Goal: Information Seeking & Learning: Learn about a topic

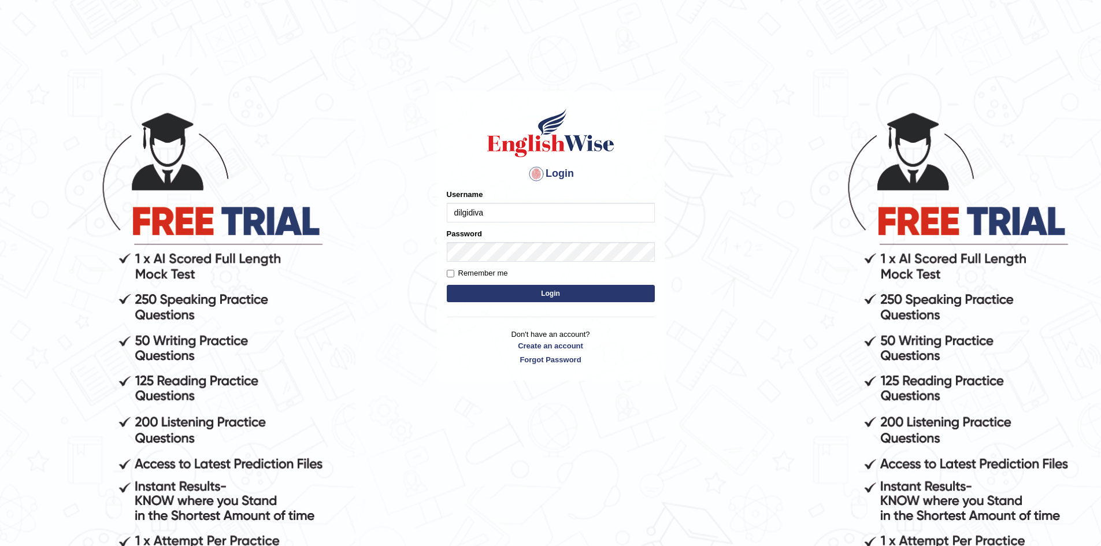
type input "dilgidiva"
click at [551, 295] on button "Login" at bounding box center [551, 293] width 208 height 17
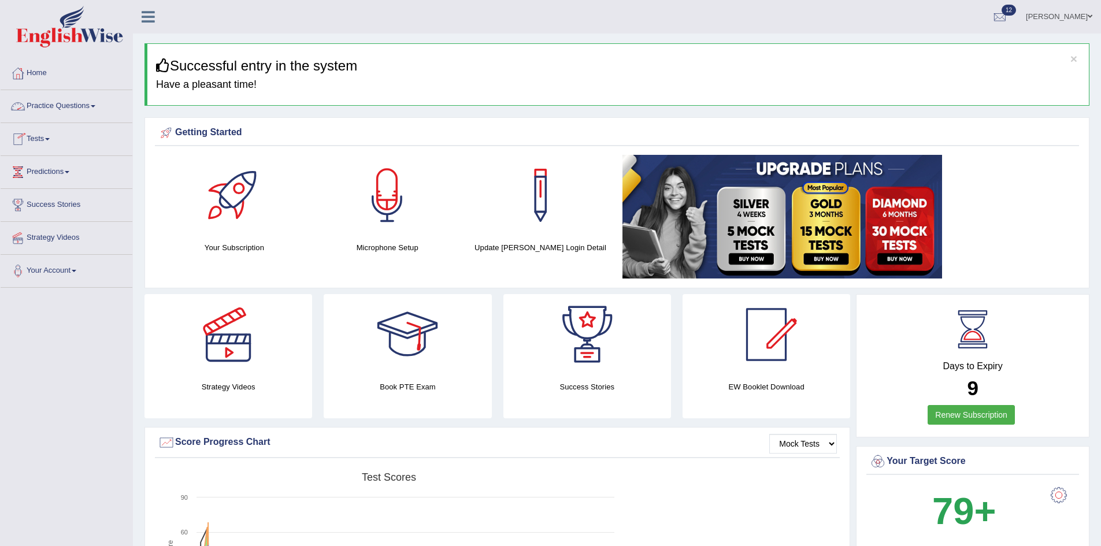
click at [88, 112] on link "Practice Questions" at bounding box center [67, 104] width 132 height 29
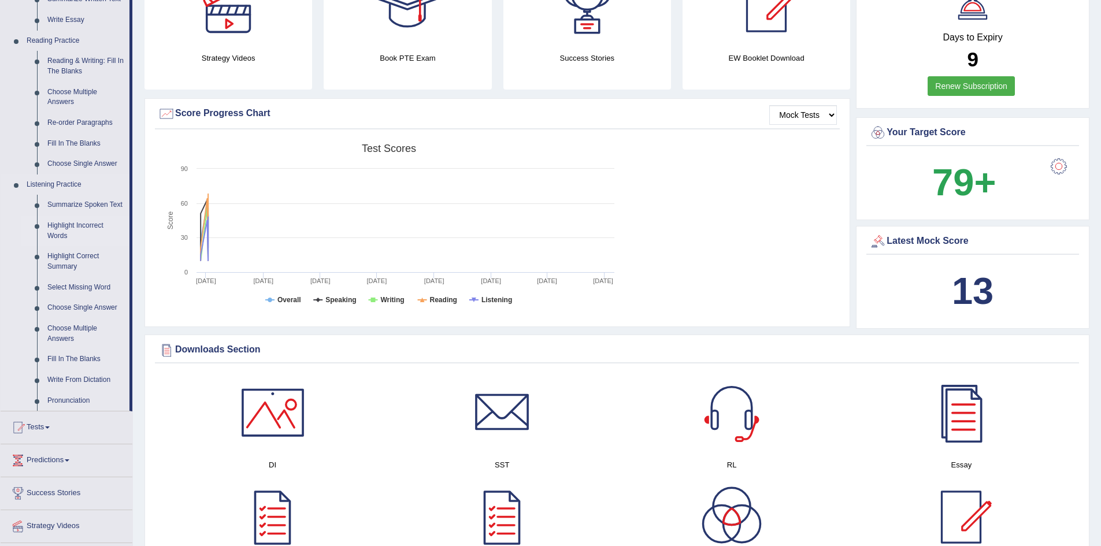
scroll to position [347, 0]
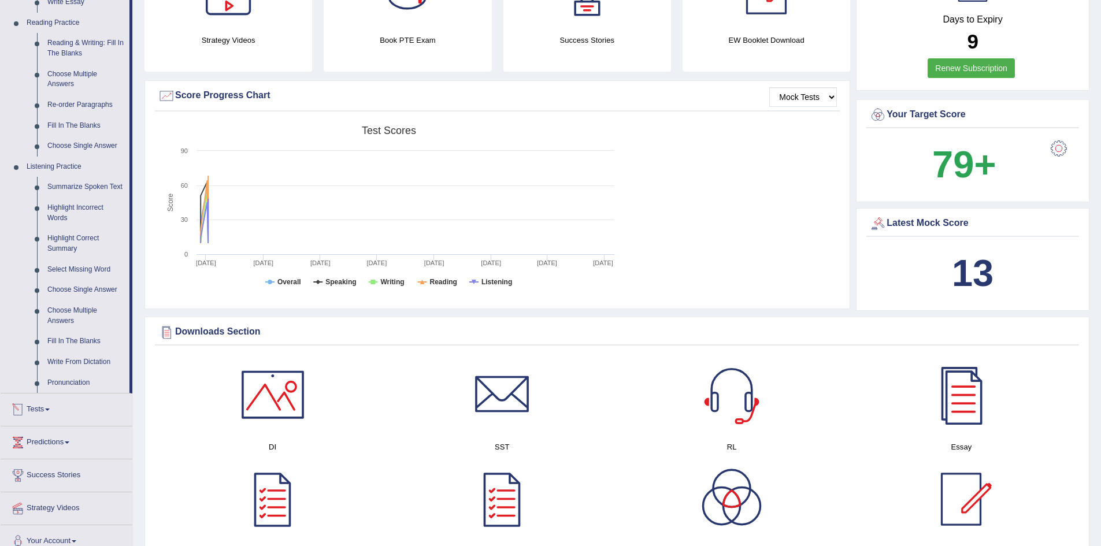
click at [54, 403] on link "Tests" at bounding box center [67, 408] width 132 height 29
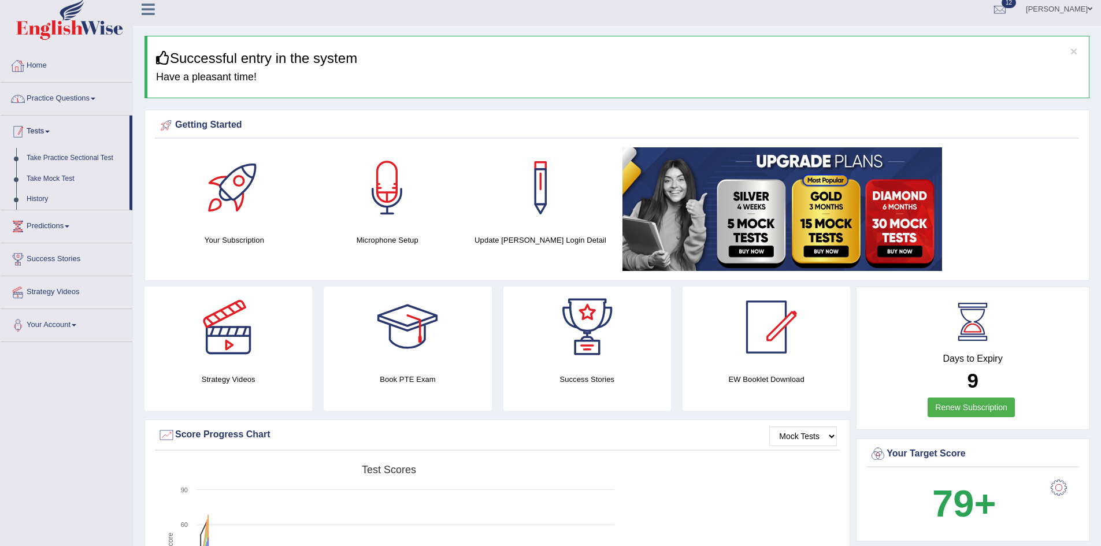
scroll to position [0, 0]
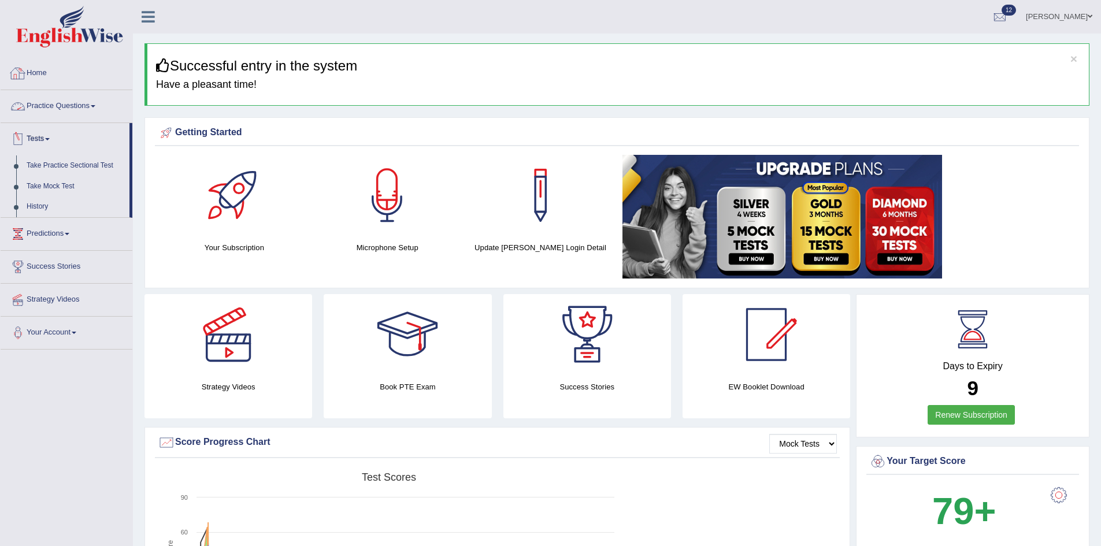
click at [66, 110] on link "Practice Questions" at bounding box center [67, 104] width 132 height 29
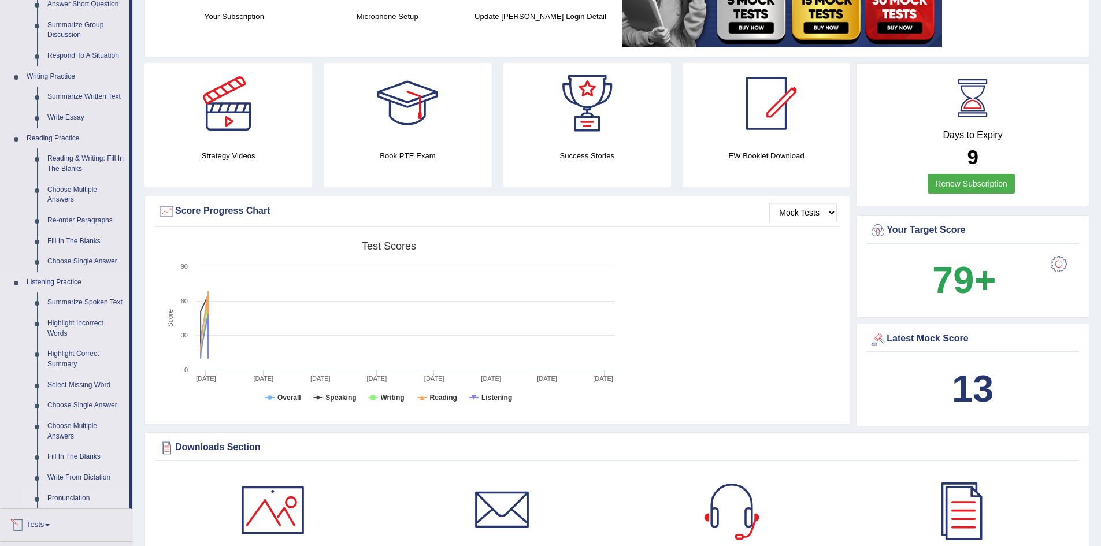
scroll to position [173, 0]
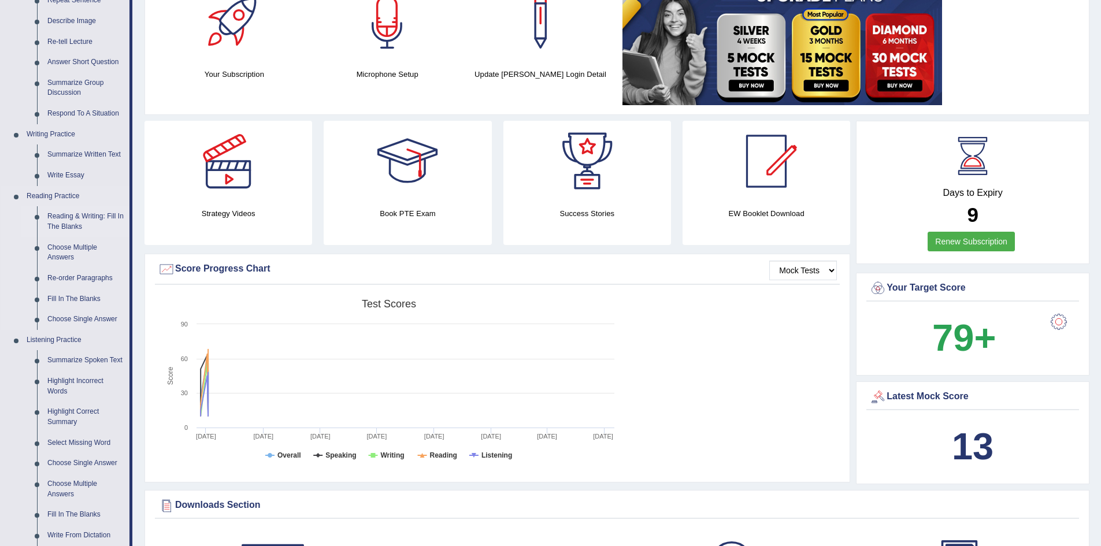
click at [95, 212] on link "Reading & Writing: Fill In The Blanks" at bounding box center [85, 221] width 87 height 31
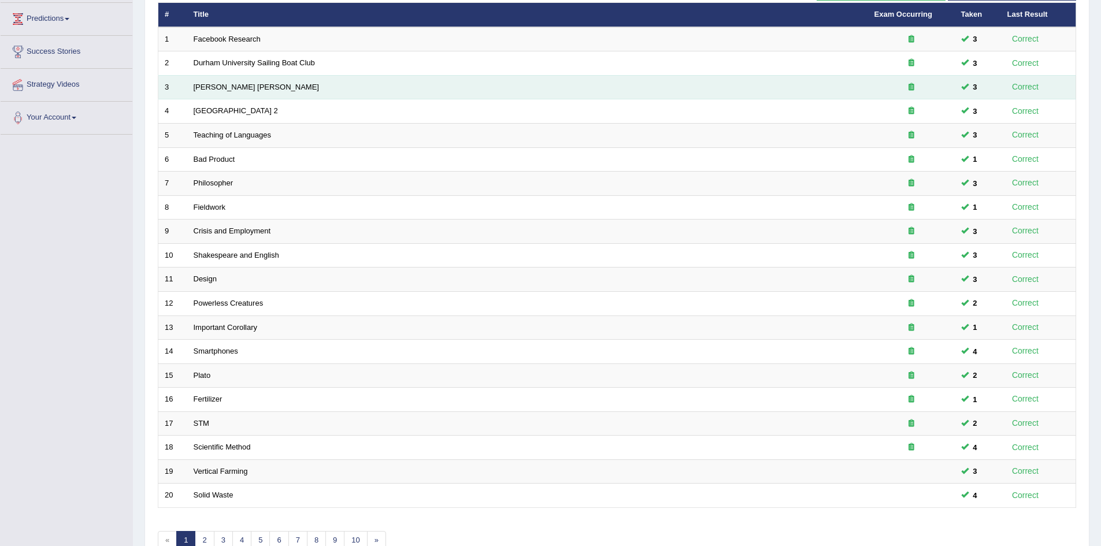
scroll to position [219, 0]
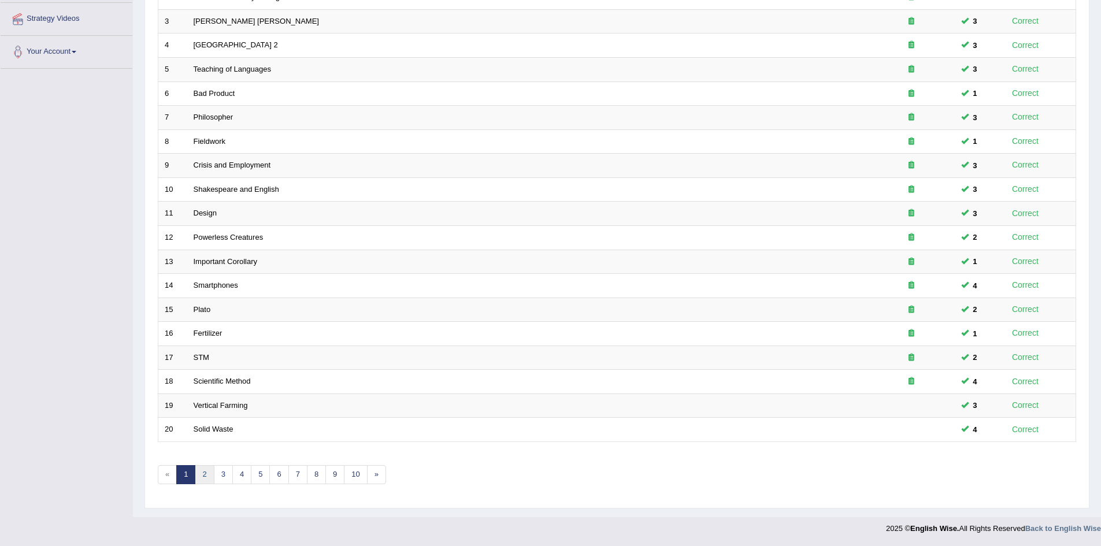
click at [200, 475] on link "2" at bounding box center [204, 474] width 19 height 19
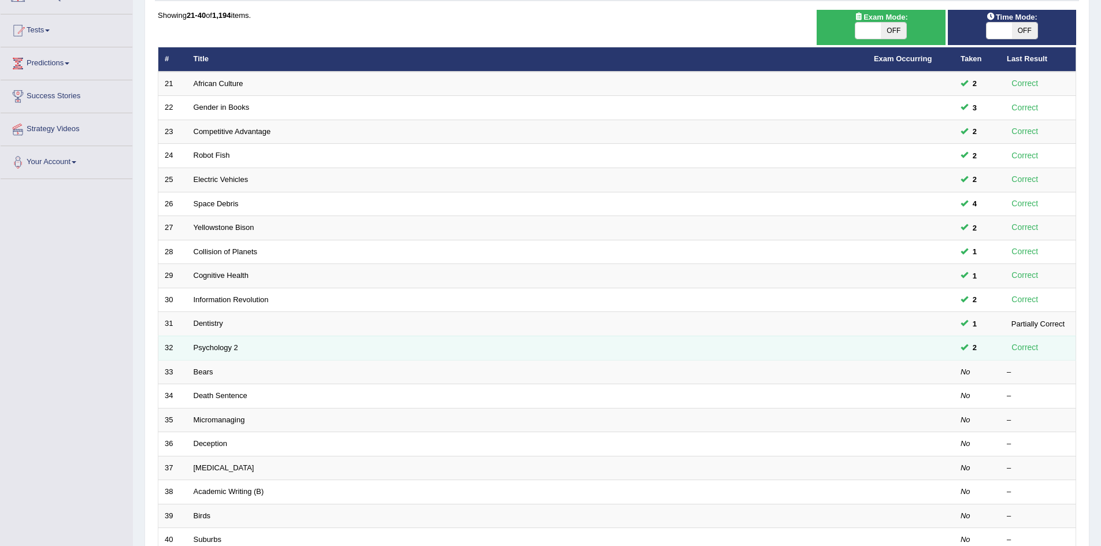
scroll to position [116, 0]
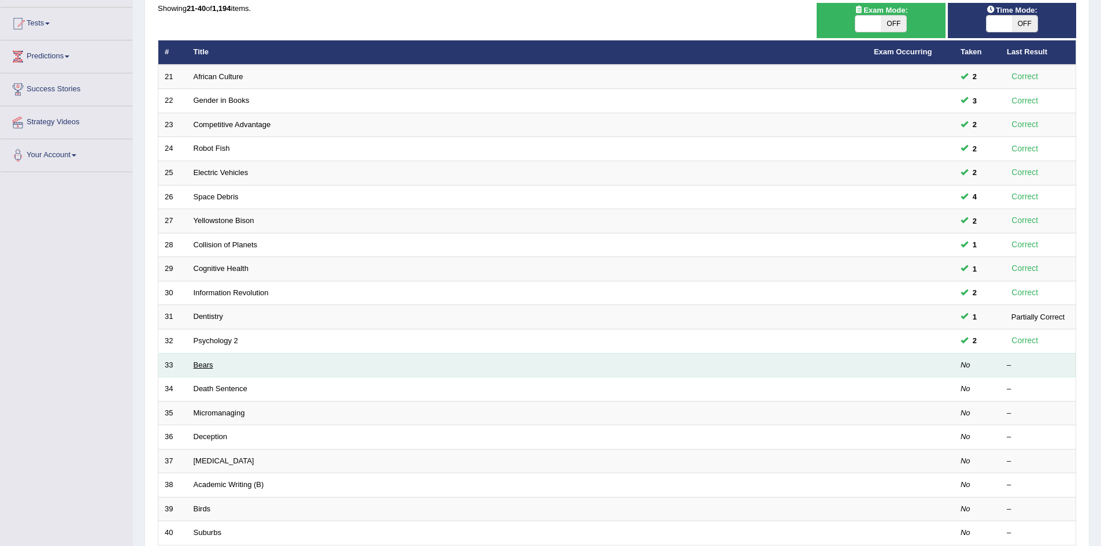
click at [198, 365] on link "Bears" at bounding box center [204, 365] width 20 height 9
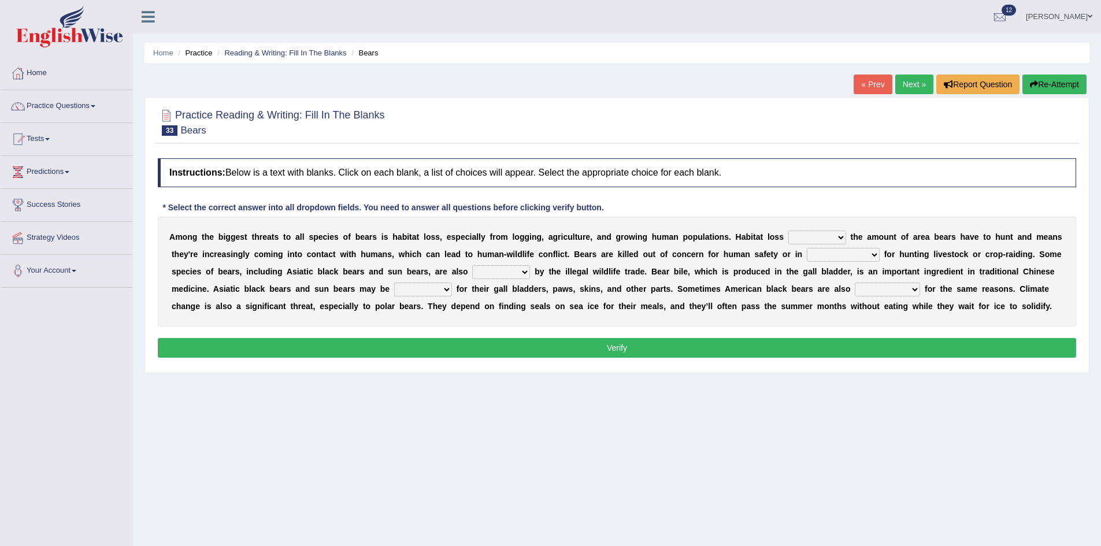
click at [830, 238] on select "increases reduces complies interacts" at bounding box center [817, 238] width 58 height 14
click at [818, 381] on div "Home Practice Reading & Writing: Fill In The Blanks Bears « Prev Next » Report …" at bounding box center [617, 289] width 968 height 578
click at [818, 238] on select "increases reduces complies interacts" at bounding box center [817, 238] width 58 height 14
select select "reduces"
click at [788, 231] on select "increases reduces complies interacts" at bounding box center [817, 238] width 58 height 14
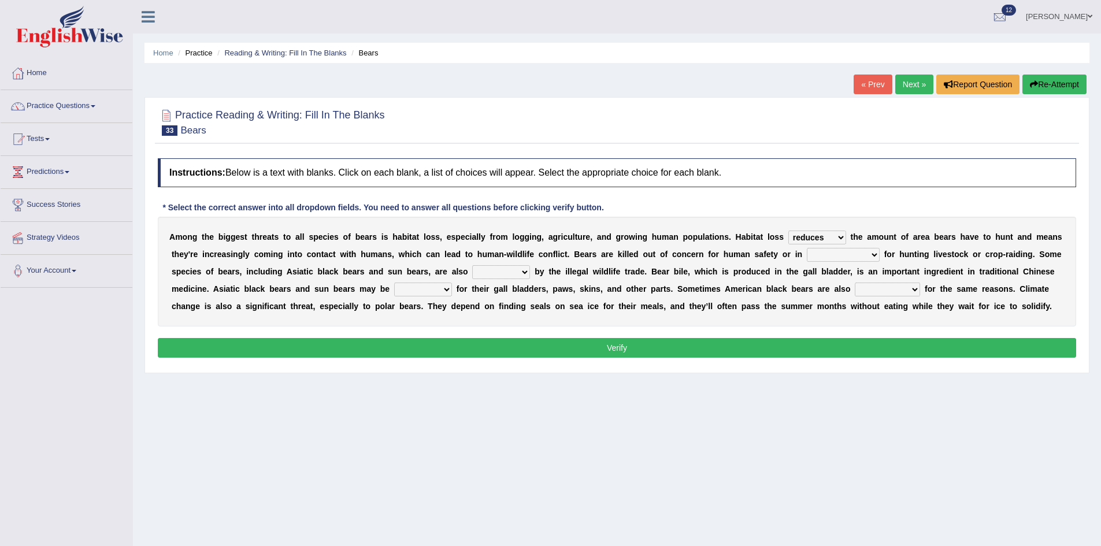
click at [855, 254] on select "coalition retaliation appreciation disinformation" at bounding box center [843, 255] width 73 height 14
select select "coalition"
click at [807, 248] on select "coalition retaliation appreciation disinformation" at bounding box center [843, 255] width 73 height 14
click at [513, 272] on select "protected prohibited fattened threatened" at bounding box center [501, 272] width 58 height 14
click at [839, 240] on select "increases reduces complies interacts" at bounding box center [817, 238] width 58 height 14
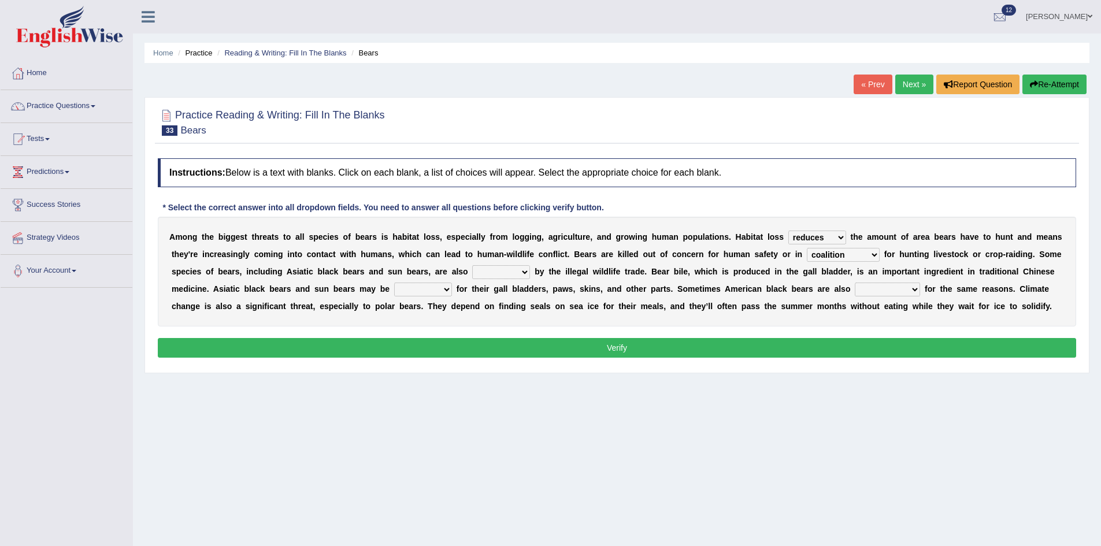
click at [794, 325] on div "A m o n g t h e b i g g e s t t h r e a t s t o a l l s p e c i e s o f b e a r…" at bounding box center [617, 272] width 918 height 110
click at [524, 277] on select "protected prohibited fattened threatened" at bounding box center [501, 272] width 58 height 14
select select "threatened"
click at [472, 265] on select "protected prohibited fattened threatened" at bounding box center [501, 272] width 58 height 14
click at [422, 288] on select "poached squelched coached blenched" at bounding box center [423, 290] width 58 height 14
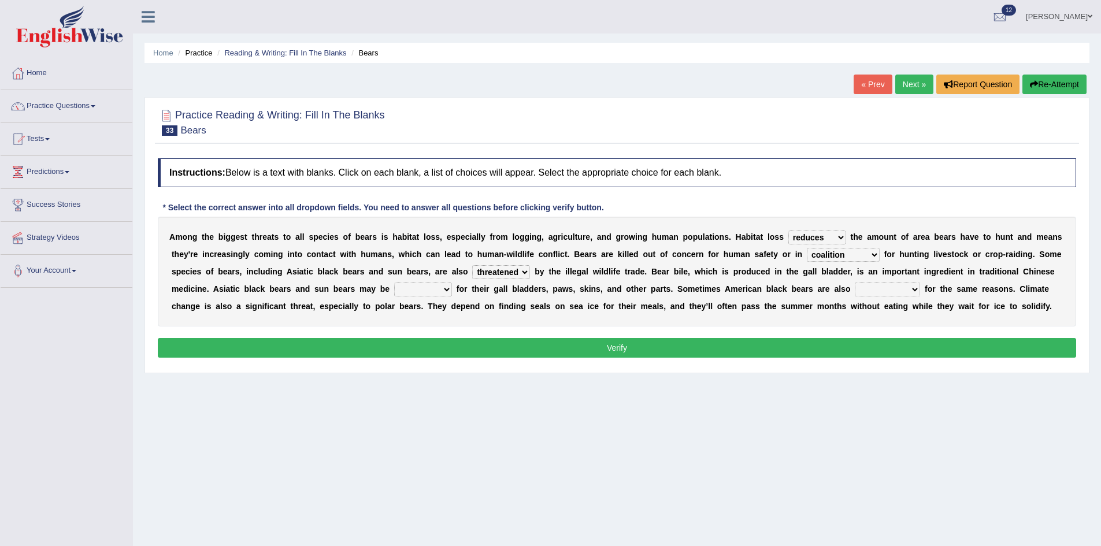
select select "blenched"
click at [394, 283] on select "poached squelched coached blenched" at bounding box center [423, 290] width 58 height 14
click at [896, 288] on select "begot foreseen encountered targeted" at bounding box center [887, 290] width 65 height 14
select select "targeted"
click at [855, 283] on select "begot foreseen encountered targeted" at bounding box center [887, 290] width 65 height 14
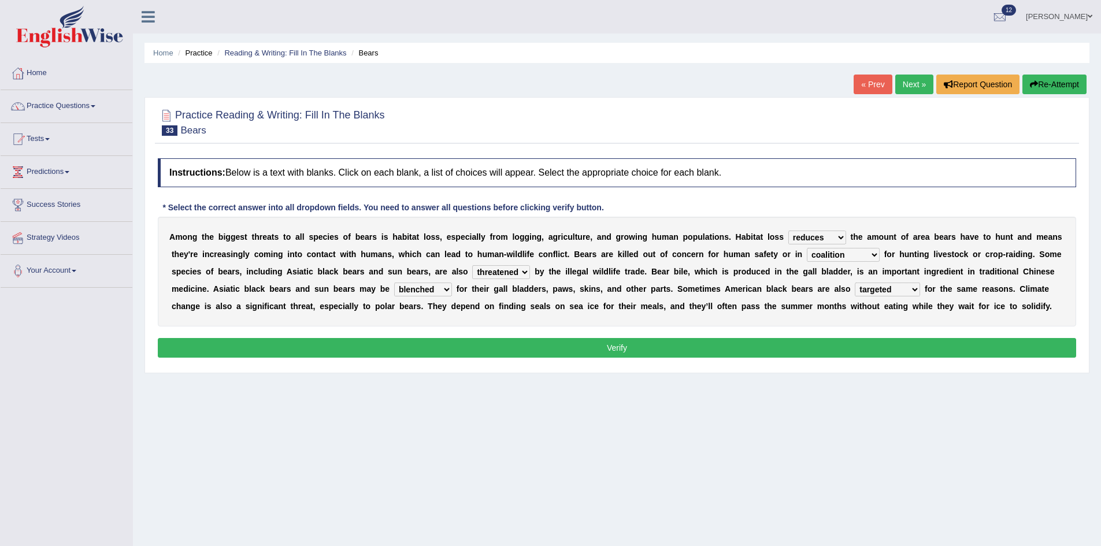
click at [721, 337] on div "Instructions: Below is a text with blanks. Click on each blank, a list of choic…" at bounding box center [617, 260] width 924 height 214
click at [719, 339] on button "Verify" at bounding box center [617, 348] width 918 height 20
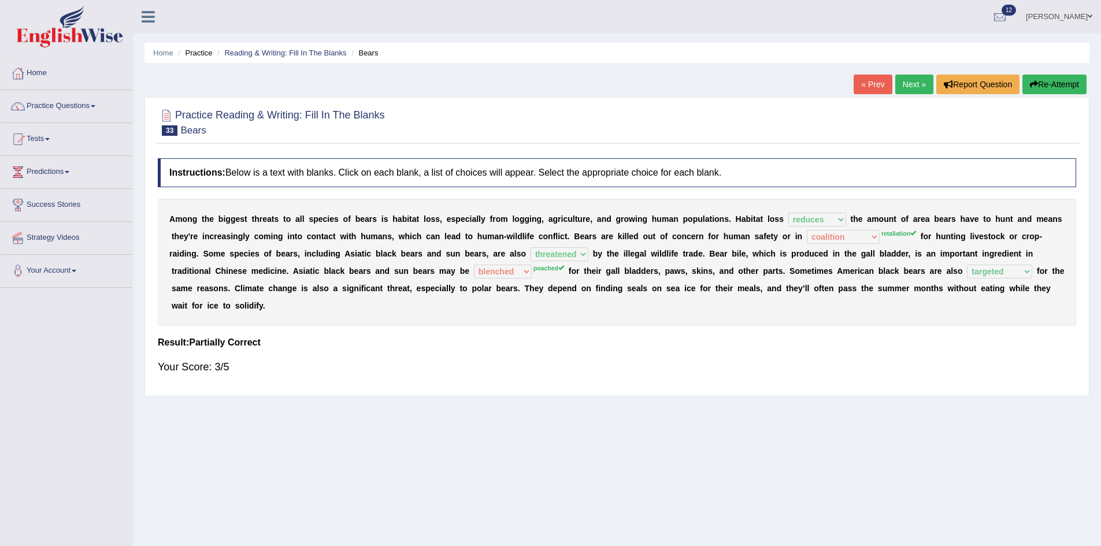
click at [1066, 87] on button "Re-Attempt" at bounding box center [1054, 85] width 64 height 20
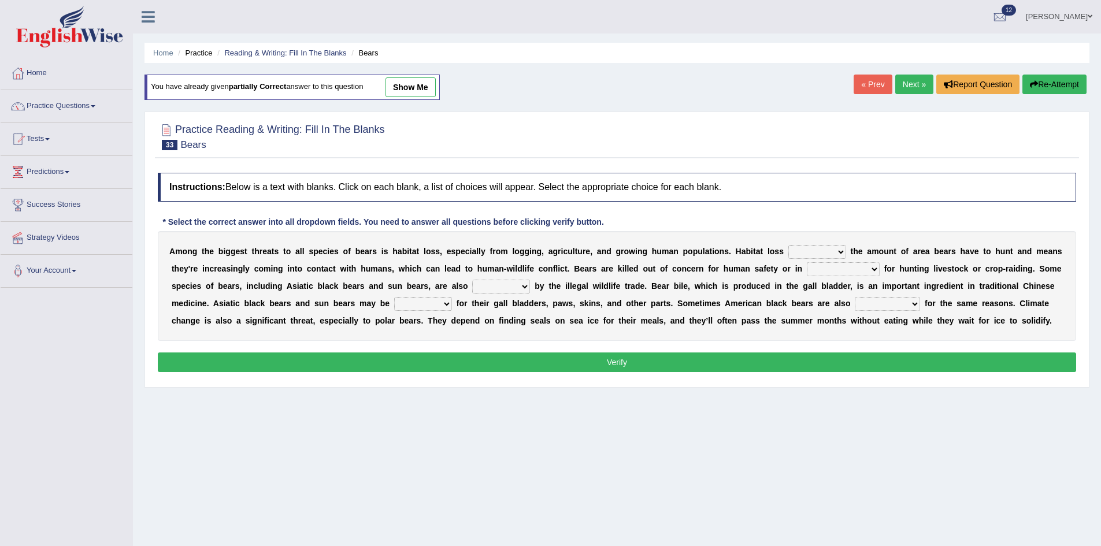
click at [826, 247] on select "increases reduces complies interacts" at bounding box center [817, 252] width 58 height 14
select select "reduces"
click at [788, 245] on select "increases reduces complies interacts" at bounding box center [817, 252] width 58 height 14
click at [874, 272] on select "coalition retaliation appreciation disinformation" at bounding box center [843, 269] width 73 height 14
select select "retaliation"
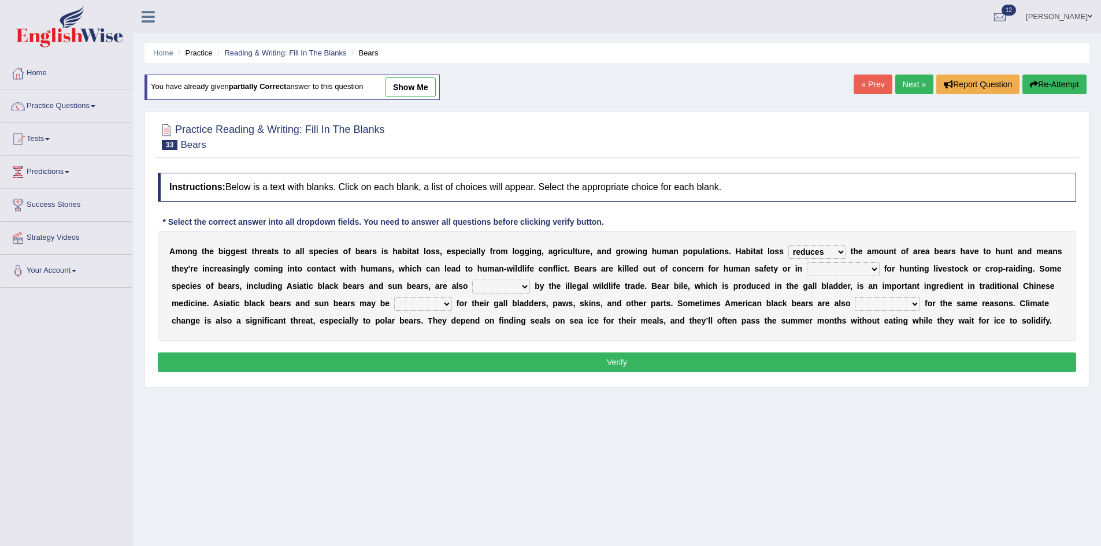
click at [807, 262] on select "coalition retaliation appreciation disinformation" at bounding box center [843, 269] width 73 height 14
click at [520, 281] on select "protected prohibited fattened threatened" at bounding box center [501, 287] width 58 height 14
select select "threatened"
click at [472, 280] on select "protected prohibited fattened threatened" at bounding box center [501, 287] width 58 height 14
click at [885, 310] on select "begot foreseen encountered targeted" at bounding box center [887, 304] width 65 height 14
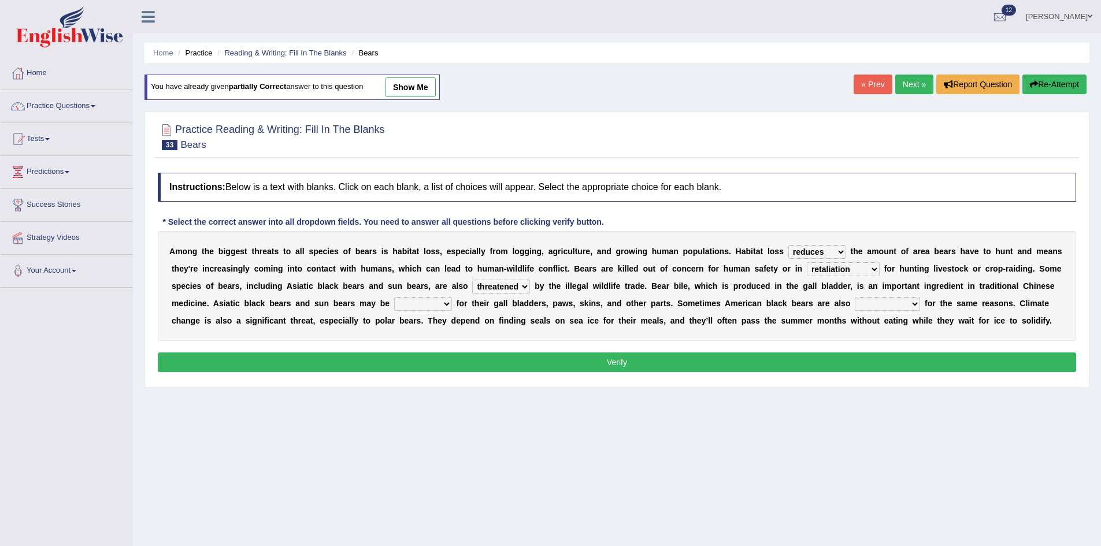
select select "targeted"
click at [855, 297] on select "begot foreseen encountered targeted" at bounding box center [887, 304] width 65 height 14
click at [445, 304] on select "poached squelched coached blenched" at bounding box center [423, 304] width 58 height 14
select select "poached"
click at [394, 297] on select "poached squelched coached blenched" at bounding box center [423, 304] width 58 height 14
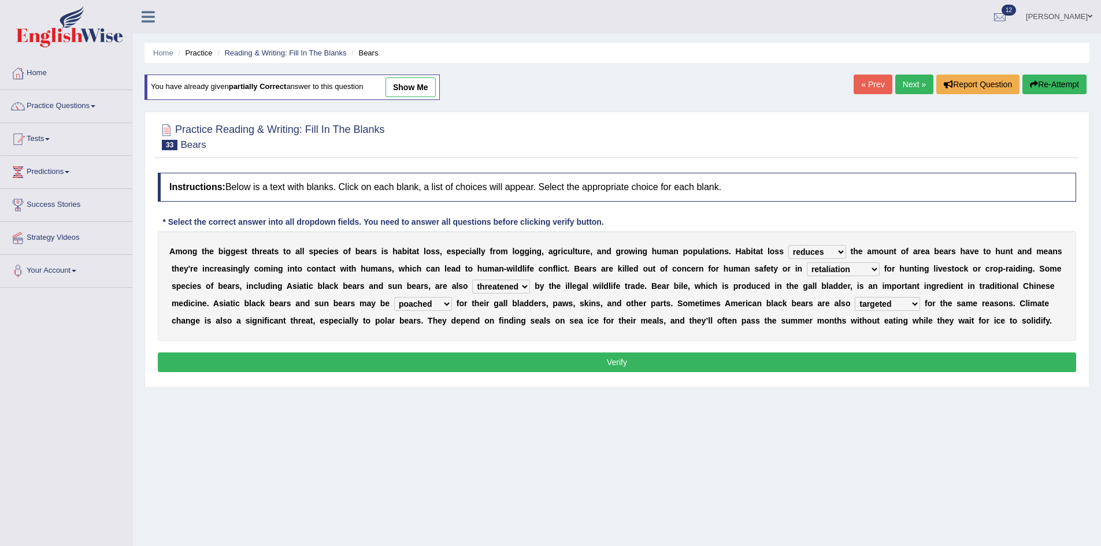
click at [545, 353] on button "Verify" at bounding box center [617, 363] width 918 height 20
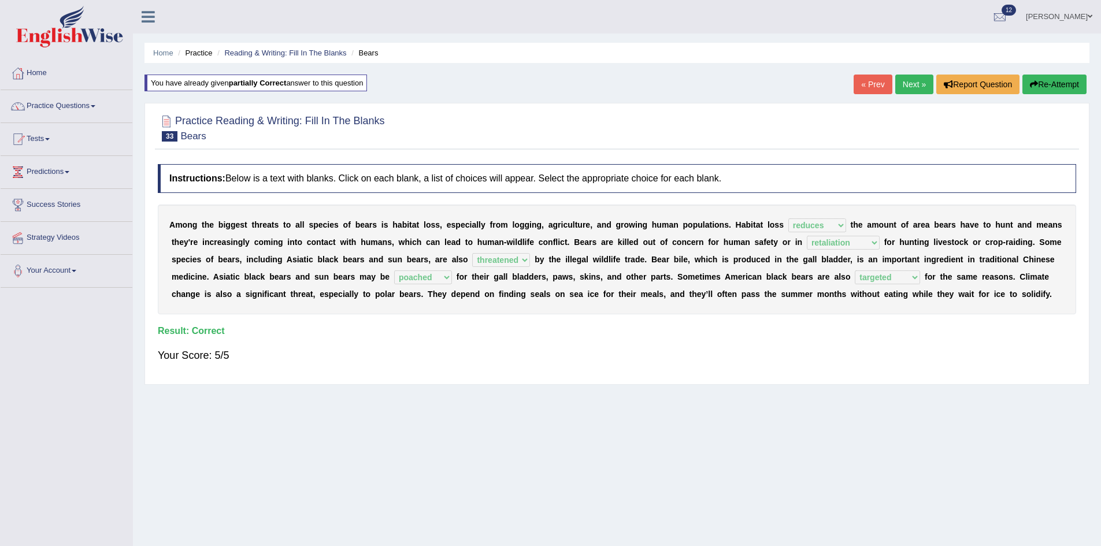
click at [904, 81] on link "Next »" at bounding box center [914, 85] width 38 height 20
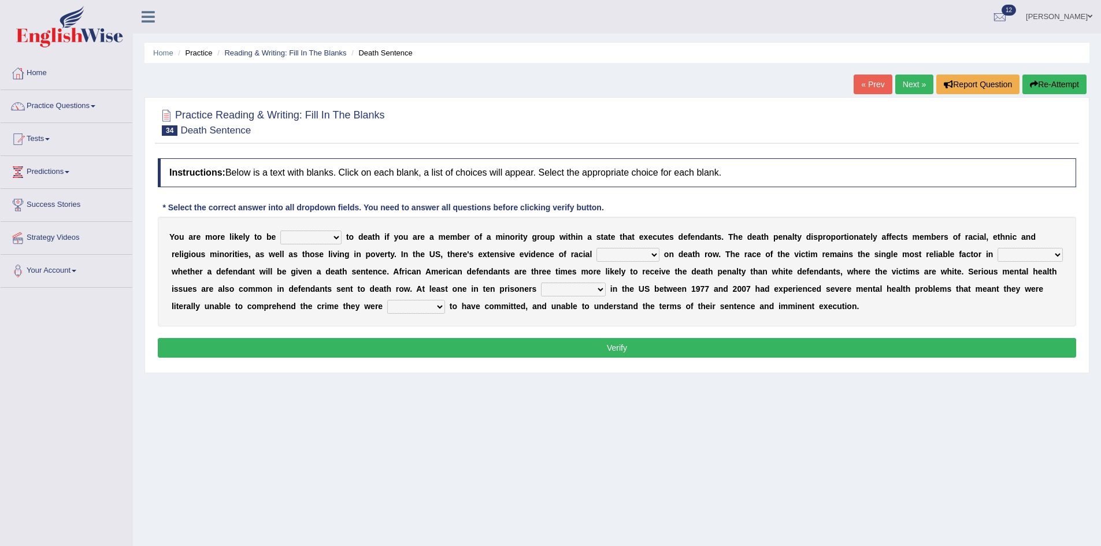
click at [322, 238] on select "penalized blamed complained sentenced" at bounding box center [310, 238] width 61 height 14
click at [333, 238] on select "penalized blamed complained sentenced" at bounding box center [310, 238] width 61 height 14
select select "penalized"
click at [280, 231] on select "penalized blamed complained sentenced" at bounding box center [310, 238] width 61 height 14
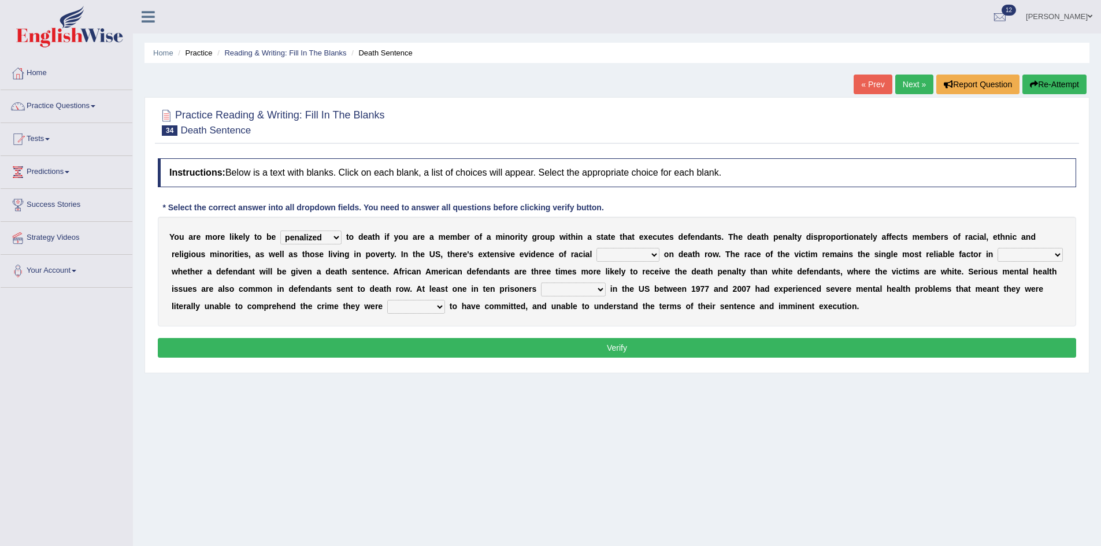
click at [643, 253] on select "bias equality appearance background" at bounding box center [627, 255] width 63 height 14
select select "bias"
click at [596, 248] on select "bias equality appearance background" at bounding box center [627, 255] width 63 height 14
click at [1040, 255] on select "determining adjoining undermining examining" at bounding box center [1029, 255] width 65 height 14
select select "examining"
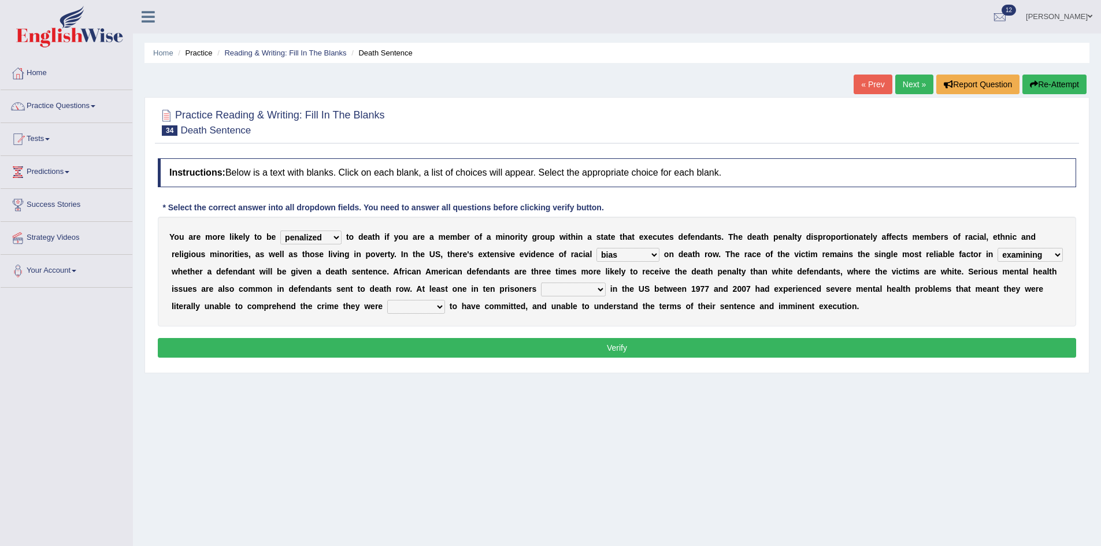
click at [997, 248] on select "determining adjoining undermining examining" at bounding box center [1029, 255] width 65 height 14
click at [595, 285] on select "electrocuted persecuted executed captured" at bounding box center [573, 290] width 65 height 14
select select "executed"
click at [541, 283] on select "electrocuted persecuted executed captured" at bounding box center [573, 290] width 65 height 14
click at [422, 303] on select "alleged acclaimed persuaded claimed" at bounding box center [416, 307] width 58 height 14
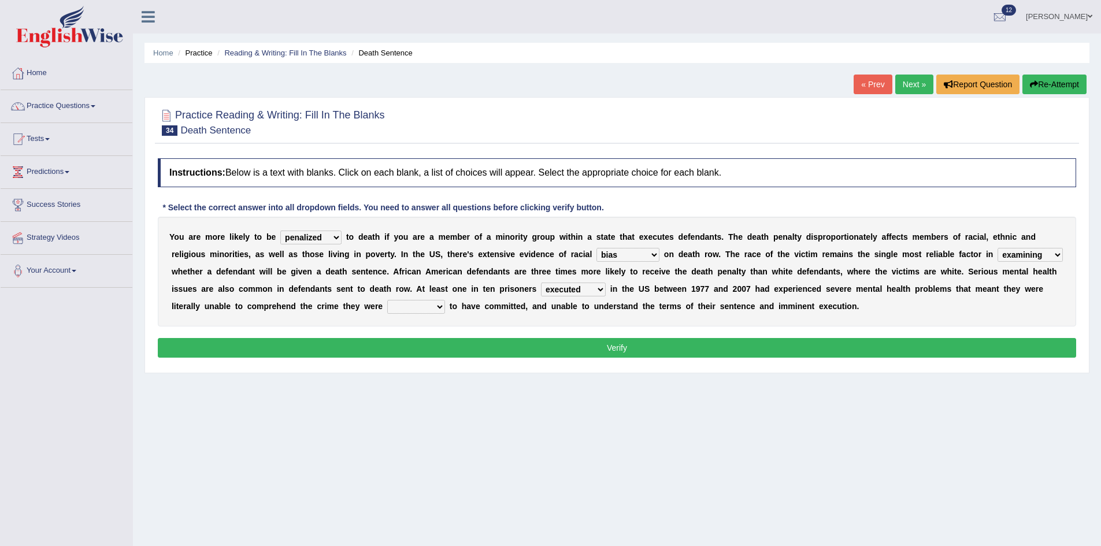
drag, startPoint x: 998, startPoint y: 573, endPoint x: 662, endPoint y: 572, distance: 335.8
click at [662, 546] on html "Toggle navigation Home Practice Questions Speaking Practice Read Aloud Repeat S…" at bounding box center [550, 273] width 1101 height 546
click at [429, 311] on select "alleged acclaimed persuaded claimed" at bounding box center [416, 307] width 58 height 14
select select "alleged"
click at [387, 300] on select "alleged acclaimed persuaded claimed" at bounding box center [416, 307] width 58 height 14
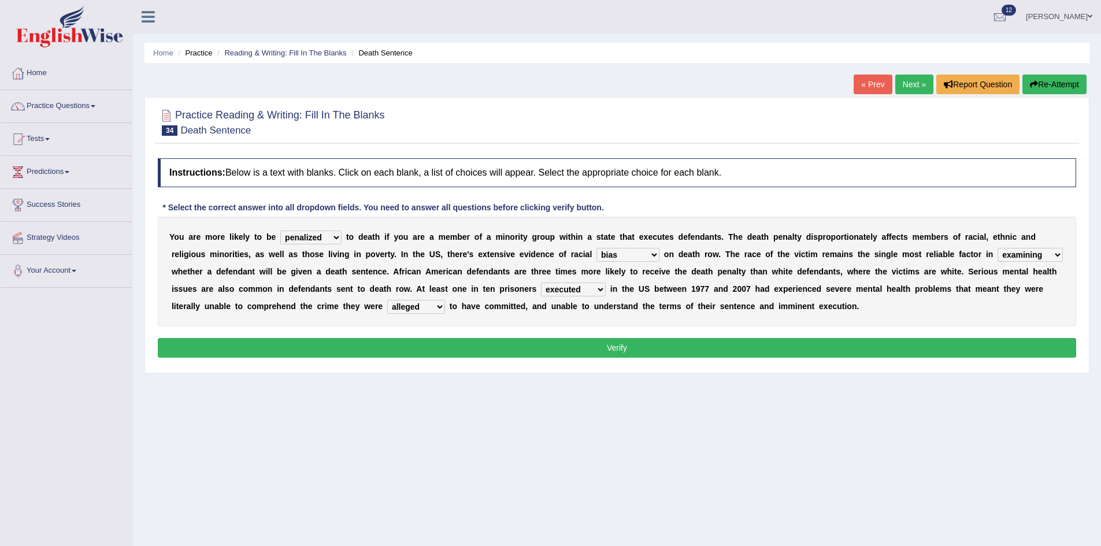
click at [471, 353] on button "Verify" at bounding box center [617, 348] width 918 height 20
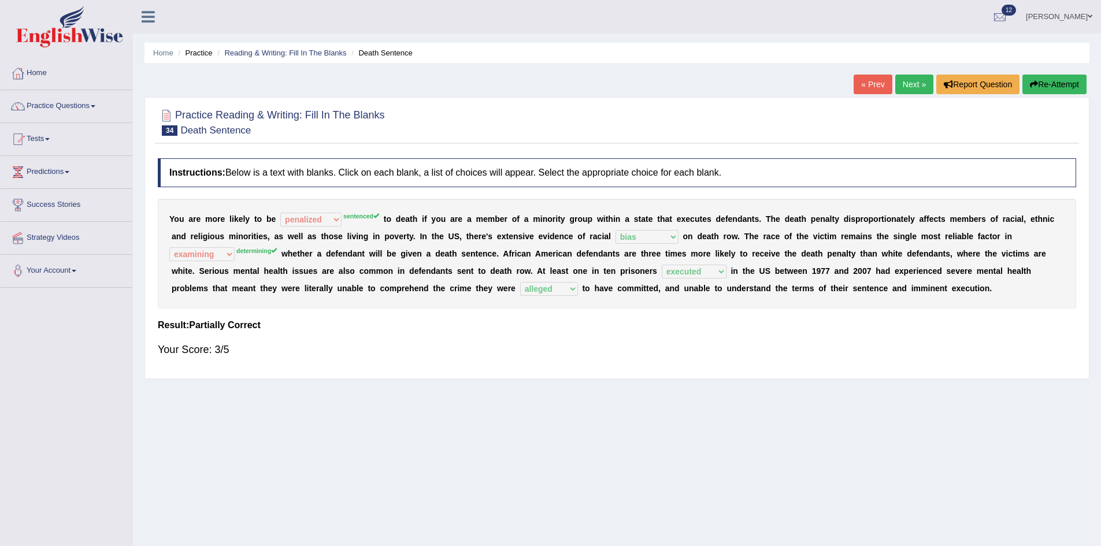
click at [1044, 83] on button "Re-Attempt" at bounding box center [1054, 85] width 64 height 20
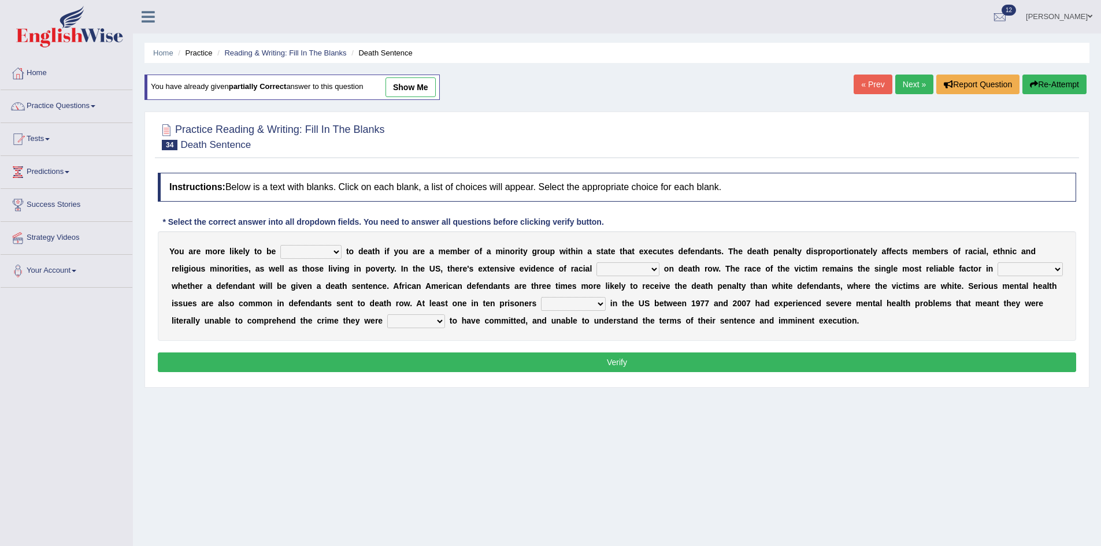
click at [319, 254] on select "penalized blamed complained sentenced" at bounding box center [310, 252] width 61 height 14
select select "sentenced"
click at [280, 245] on select "penalized blamed complained sentenced" at bounding box center [310, 252] width 61 height 14
click at [628, 272] on select "bias equality appearance background" at bounding box center [627, 269] width 63 height 14
select select "bias"
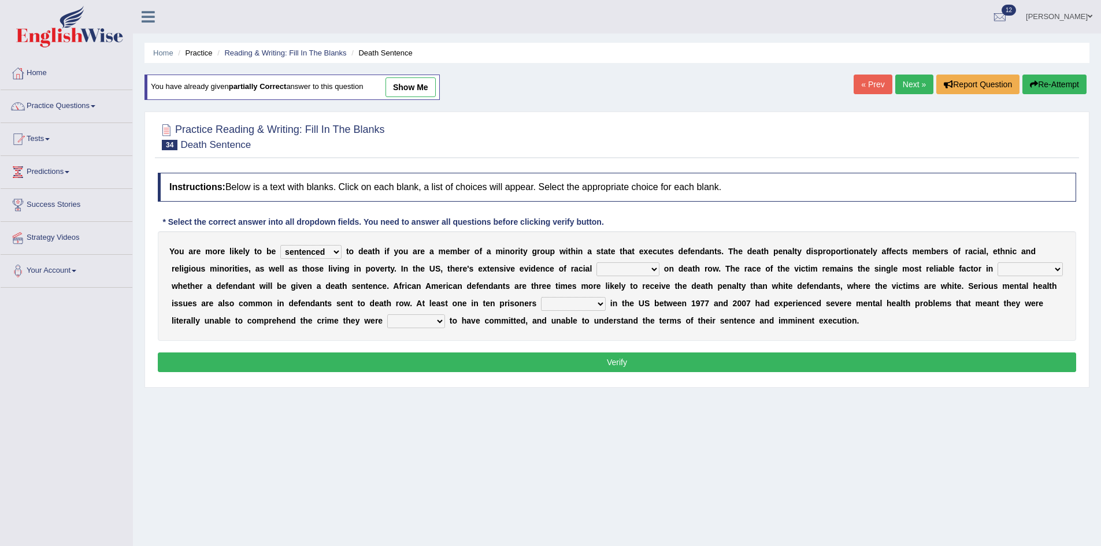
click at [596, 262] on select "bias equality appearance background" at bounding box center [627, 269] width 63 height 14
click at [581, 300] on select "electrocuted persecuted executed captured" at bounding box center [573, 304] width 65 height 14
select select "executed"
click at [541, 297] on select "electrocuted persecuted executed captured" at bounding box center [573, 304] width 65 height 14
click at [403, 320] on select "alleged acclaimed persuaded claimed" at bounding box center [416, 321] width 58 height 14
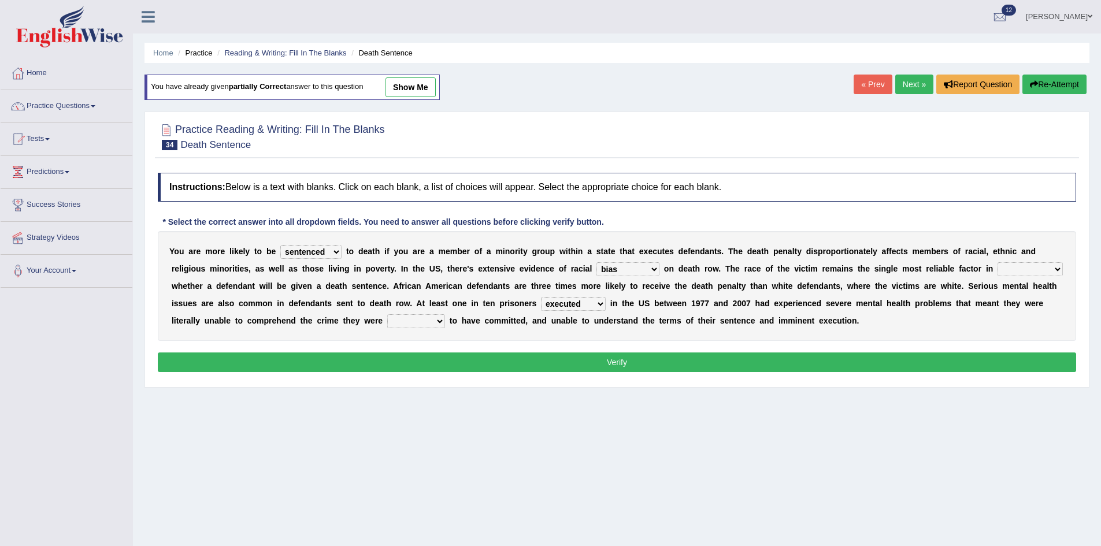
select select "alleged"
click at [387, 314] on select "alleged acclaimed persuaded claimed" at bounding box center [416, 321] width 58 height 14
click at [1027, 273] on select "determining adjoining undermining examining" at bounding box center [1029, 269] width 65 height 14
select select "determining"
click at [997, 262] on select "determining adjoining undermining examining" at bounding box center [1029, 269] width 65 height 14
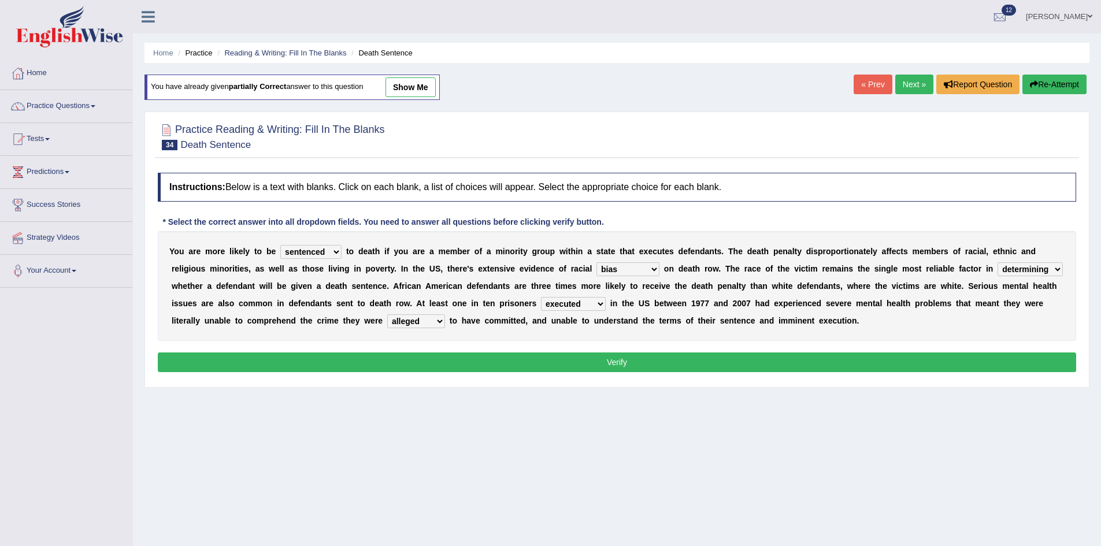
click at [871, 355] on button "Verify" at bounding box center [617, 363] width 918 height 20
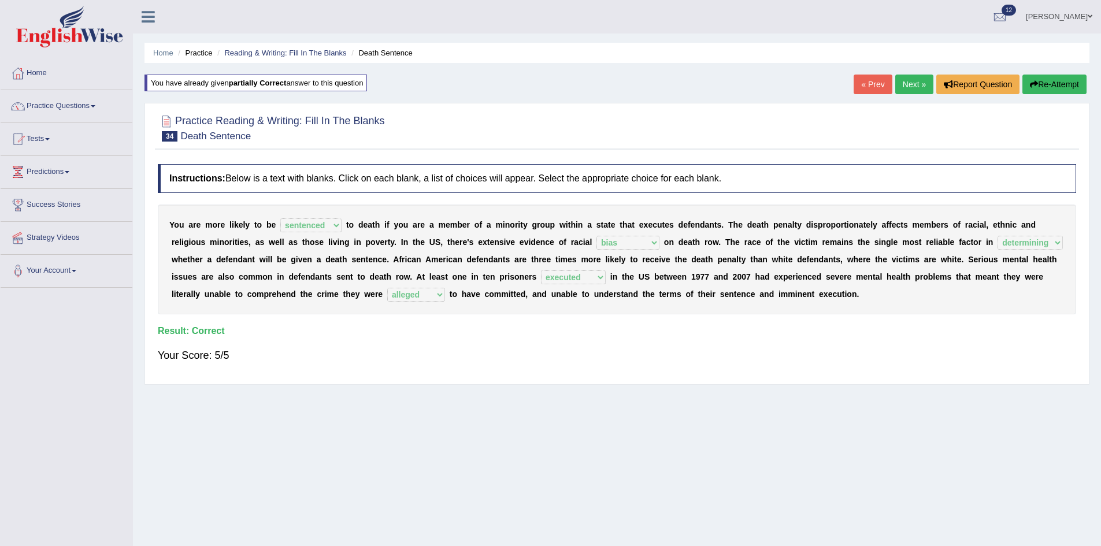
click at [917, 83] on link "Next »" at bounding box center [914, 85] width 38 height 20
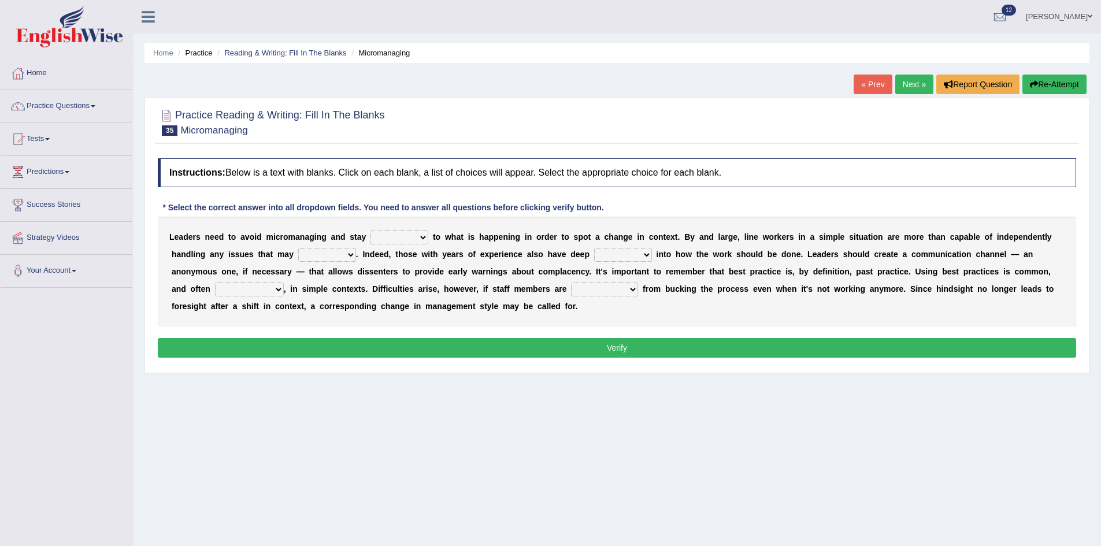
click at [401, 236] on select "complied connected precise concise" at bounding box center [399, 238] width 58 height 14
click at [339, 258] on select "apprise rise encounter arise" at bounding box center [327, 255] width 58 height 14
select select "arise"
click at [298, 248] on select "apprise rise encounter arise" at bounding box center [327, 255] width 58 height 14
click at [400, 238] on select "complied connected precise concise" at bounding box center [399, 238] width 58 height 14
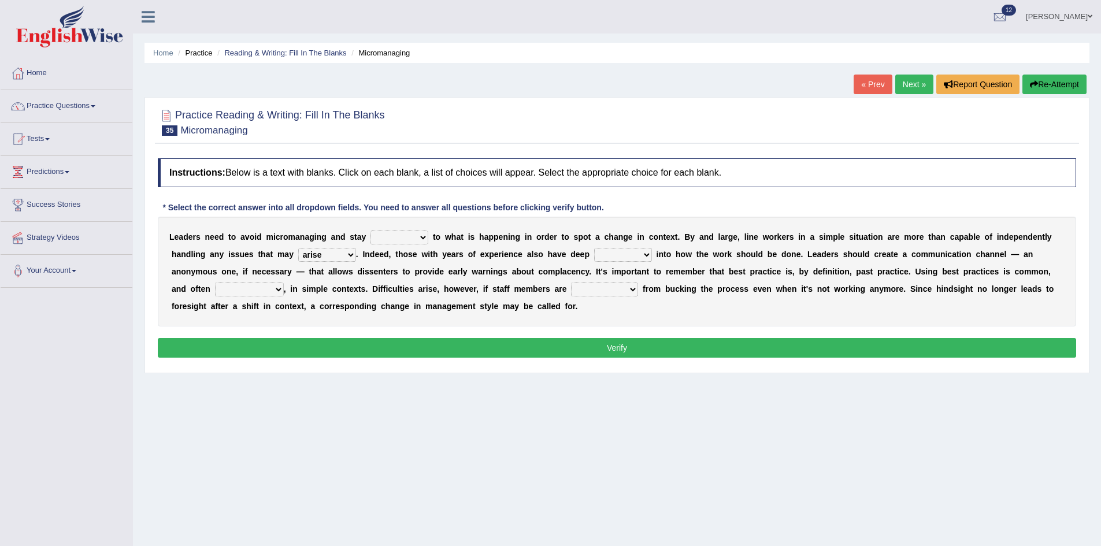
select select "complied"
click at [370, 231] on select "complied connected precise concise" at bounding box center [399, 238] width 58 height 14
click at [641, 255] on select "incursion insight indignity indication" at bounding box center [623, 255] width 58 height 14
select select "insight"
click at [594, 248] on select "incursion insight indignity indication" at bounding box center [623, 255] width 58 height 14
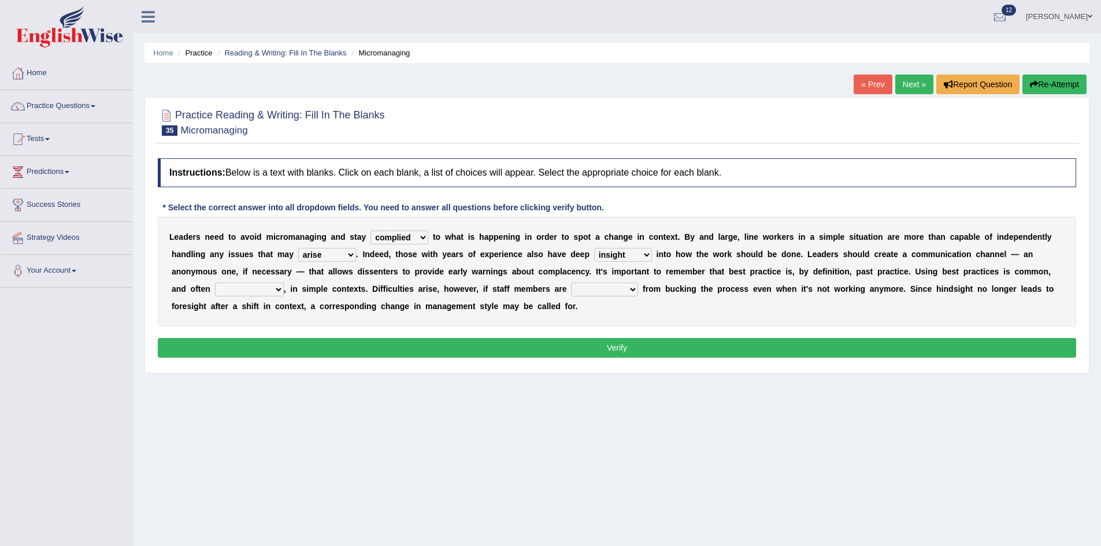
click at [276, 285] on select "inappropriate apprehensive appropriate forbidden" at bounding box center [249, 290] width 69 height 14
select select "appropriate"
click at [215, 283] on select "inappropriate apprehensive appropriate forbidden" at bounding box center [249, 290] width 69 height 14
click at [623, 285] on select "disarranged disinclined discouraged disintegrated" at bounding box center [604, 290] width 67 height 14
click at [681, 327] on div "Instructions: Below is a text with blanks. Click on each blank, a list of choic…" at bounding box center [617, 260] width 924 height 214
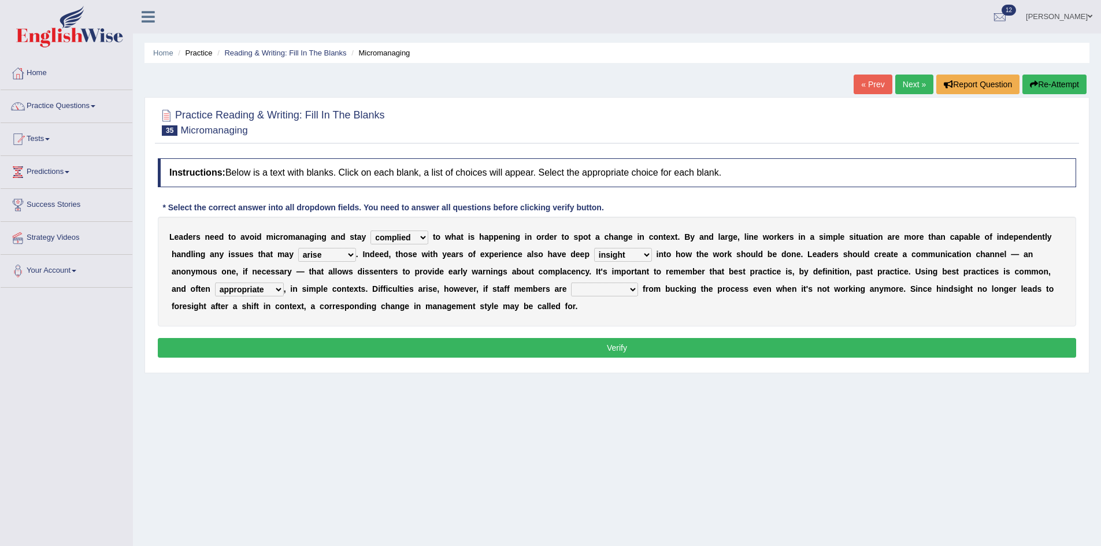
click at [627, 285] on select "disarranged disinclined discouraged disintegrated" at bounding box center [604, 290] width 67 height 14
select select "disintegrated"
click at [571, 283] on select "disarranged disinclined discouraged disintegrated" at bounding box center [604, 290] width 67 height 14
click at [650, 339] on button "Verify" at bounding box center [617, 348] width 918 height 20
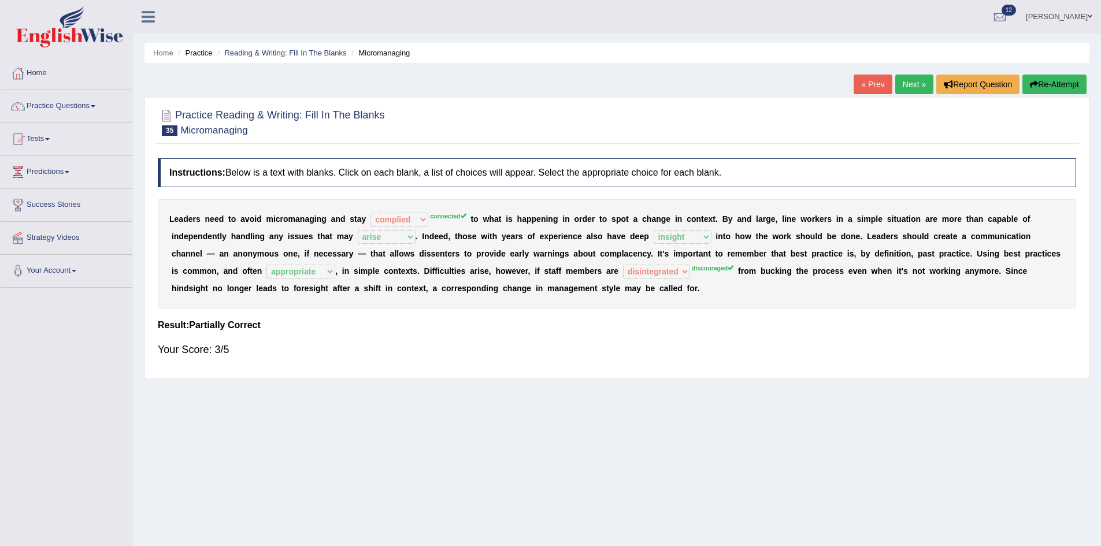
click at [1045, 81] on button "Re-Attempt" at bounding box center [1054, 85] width 64 height 20
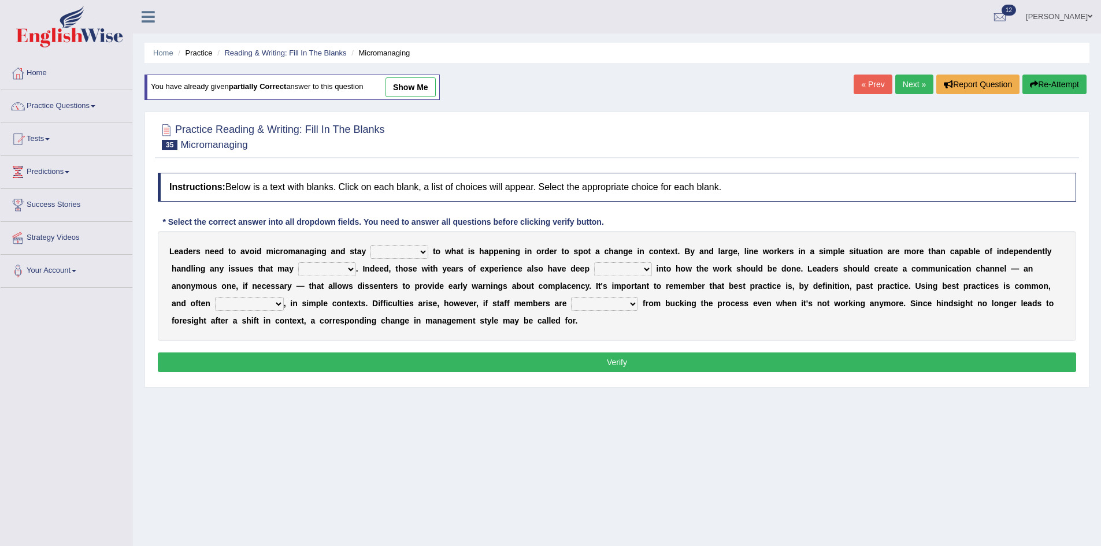
click at [411, 248] on select "complied connected precise concise" at bounding box center [399, 252] width 58 height 14
select select "connected"
click at [370, 245] on select "complied connected precise concise" at bounding box center [399, 252] width 58 height 14
click at [347, 265] on select "apprise rise encounter arise" at bounding box center [327, 269] width 58 height 14
select select "arise"
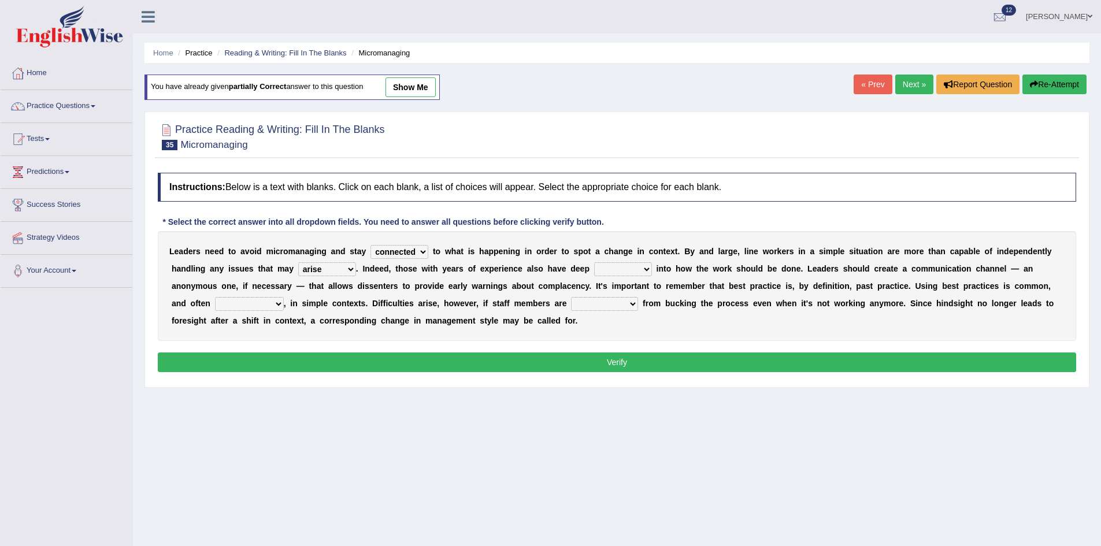
click at [298, 262] on select "apprise rise encounter arise" at bounding box center [327, 269] width 58 height 14
click at [277, 300] on select "inappropriate apprehensive appropriate forbidden" at bounding box center [249, 304] width 69 height 14
select select "appropriate"
click at [215, 297] on select "inappropriate apprehensive appropriate forbidden" at bounding box center [249, 304] width 69 height 14
click at [613, 306] on select "disarranged disinclined discouraged disintegrated" at bounding box center [604, 304] width 67 height 14
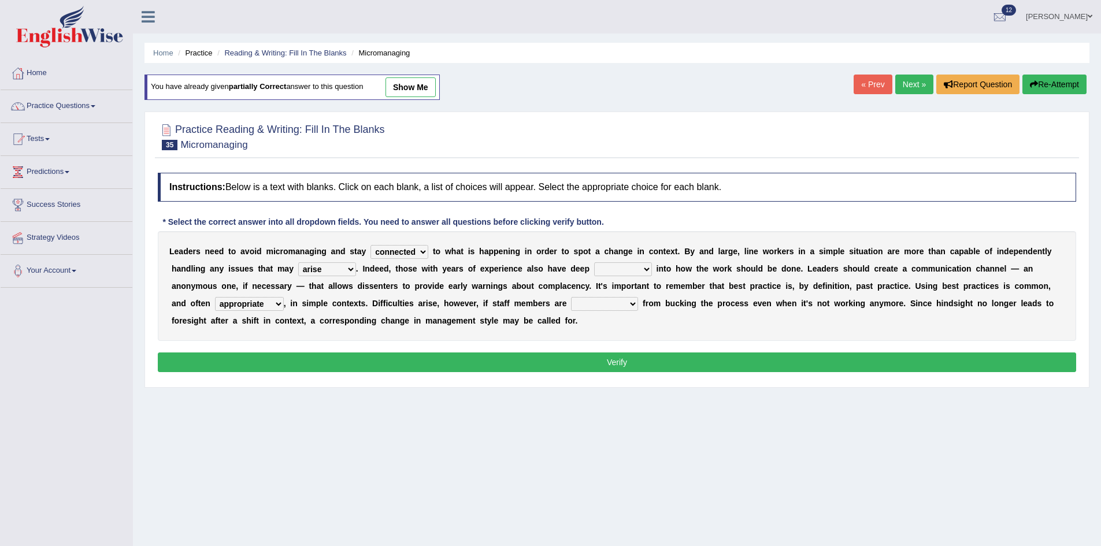
select select "discouraged"
click at [571, 297] on select "disarranged disinclined discouraged disintegrated" at bounding box center [604, 304] width 67 height 14
click at [618, 266] on select "incursion insight indignity indication" at bounding box center [623, 269] width 58 height 14
select select "insight"
click at [594, 262] on select "incursion insight indignity indication" at bounding box center [623, 269] width 58 height 14
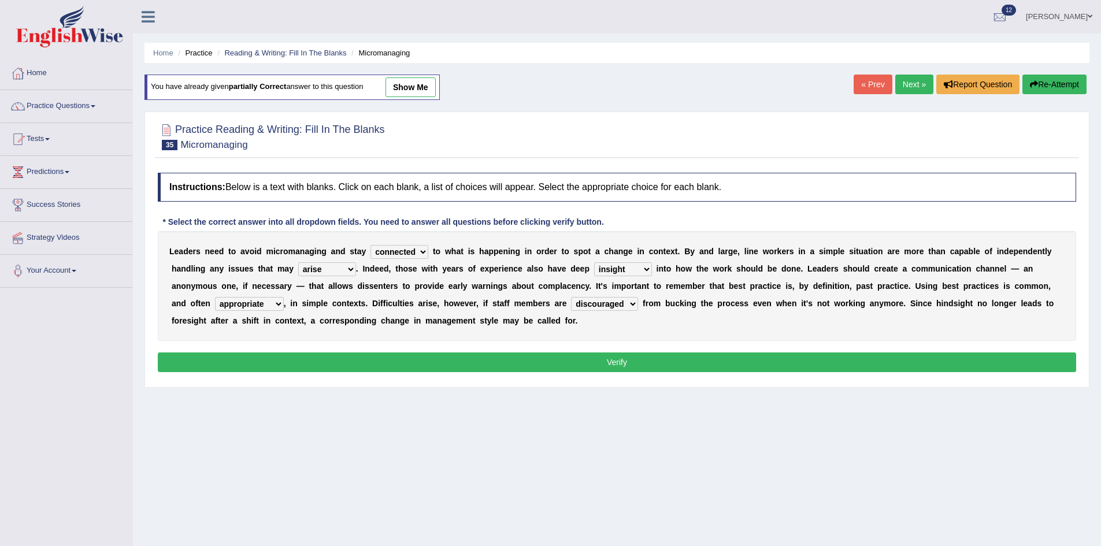
click at [565, 354] on button "Verify" at bounding box center [617, 363] width 918 height 20
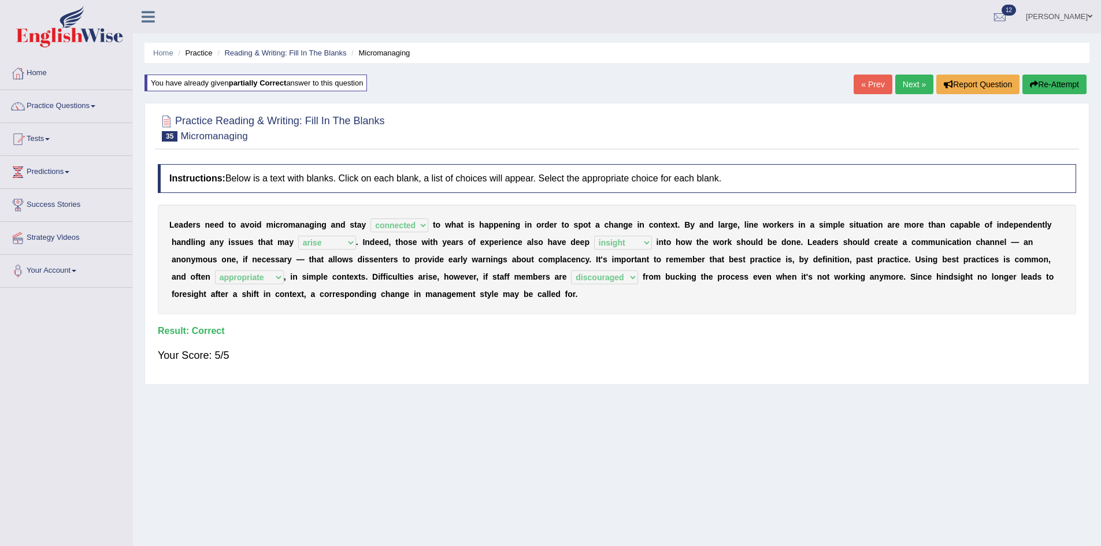
click at [906, 91] on link "Next »" at bounding box center [914, 85] width 38 height 20
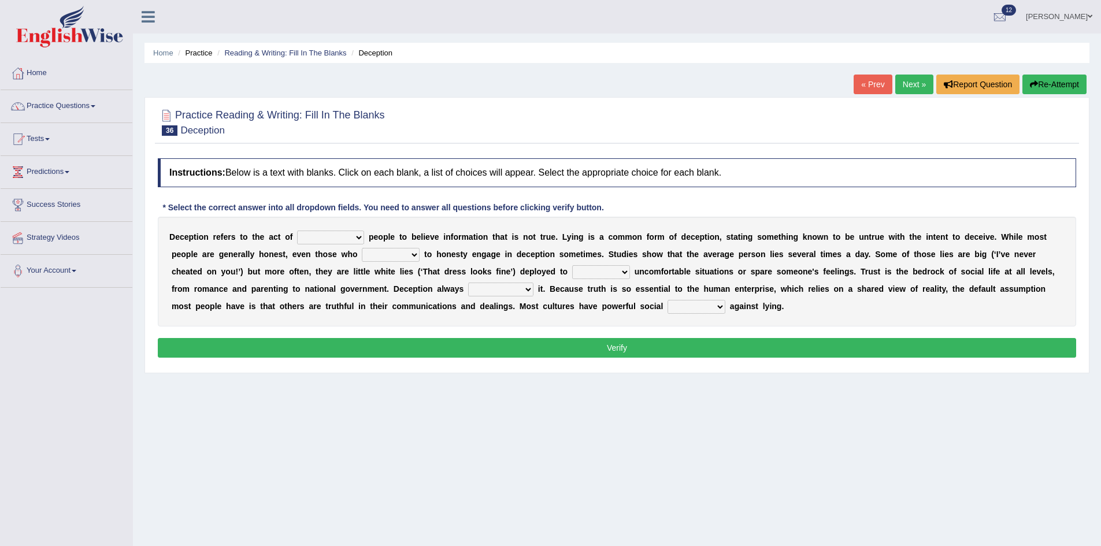
click at [340, 234] on select "discouraging forbidding detecting encouraging" at bounding box center [330, 238] width 67 height 14
select select "discouraging"
click at [297, 231] on select "discouraging forbidding detecting encouraging" at bounding box center [330, 238] width 67 height 14
click at [405, 254] on select "describe prescribe inscribe subscribe" at bounding box center [391, 255] width 58 height 14
select select "inscribe"
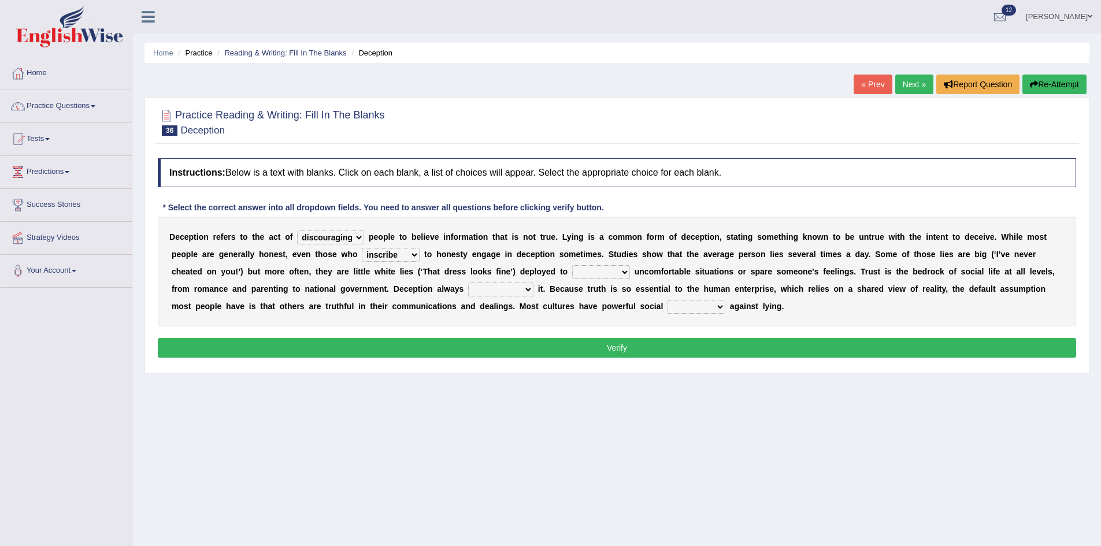
click at [362, 248] on select "describe prescribe inscribe subscribe" at bounding box center [391, 255] width 58 height 14
click at [611, 273] on select "contest illuminate disguise avoid" at bounding box center [601, 272] width 58 height 14
select select "avoid"
click at [572, 265] on select "contest illuminate disguise avoid" at bounding box center [601, 272] width 58 height 14
click at [530, 288] on select "undermines underscores undertakes underwrites" at bounding box center [500, 290] width 65 height 14
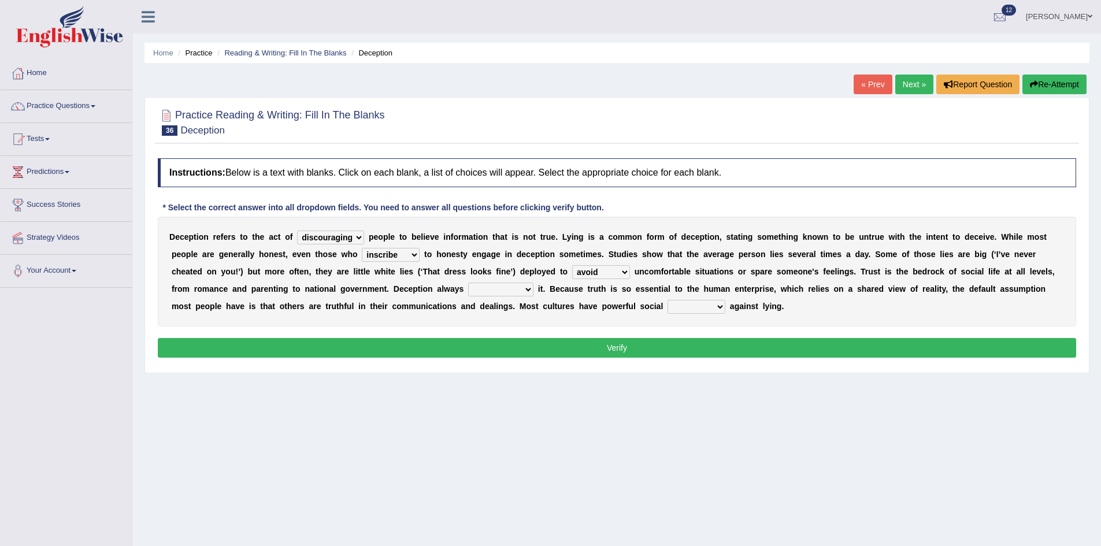
select select "undermines"
click at [468, 283] on select "undermines underscores undertakes underwrites" at bounding box center [500, 290] width 65 height 14
click at [708, 303] on select "ejections sanctions fractions inductions" at bounding box center [696, 307] width 58 height 14
select select "inductions"
click at [667, 300] on select "ejections sanctions fractions inductions" at bounding box center [696, 307] width 58 height 14
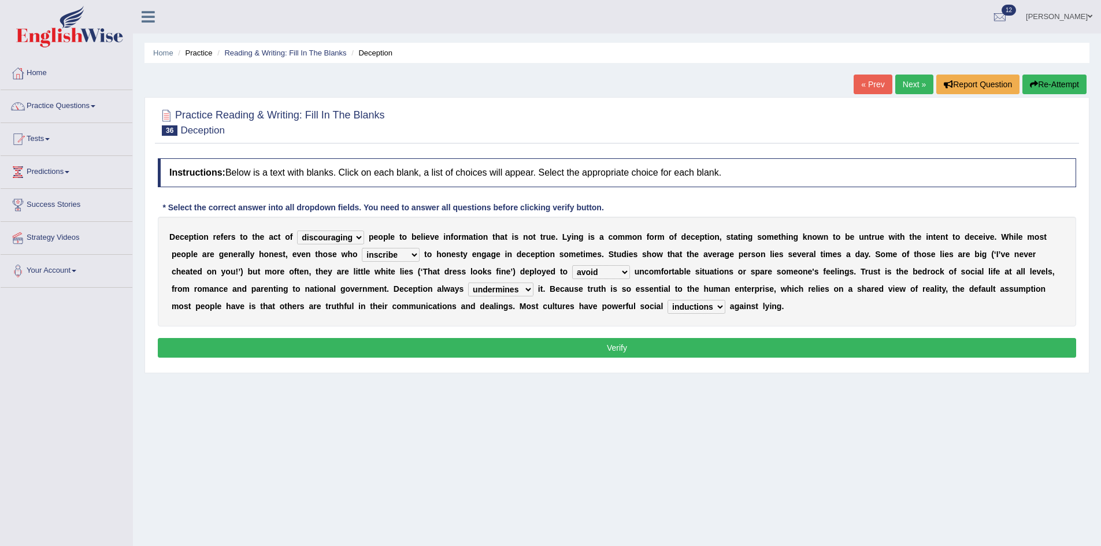
click at [646, 343] on button "Verify" at bounding box center [617, 348] width 918 height 20
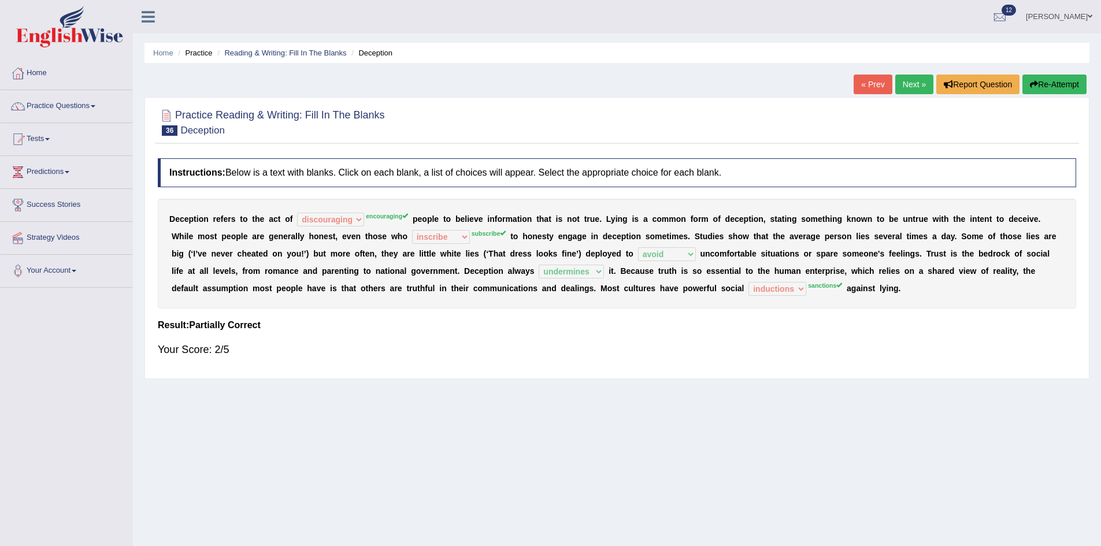
click at [1055, 80] on button "Re-Attempt" at bounding box center [1054, 85] width 64 height 20
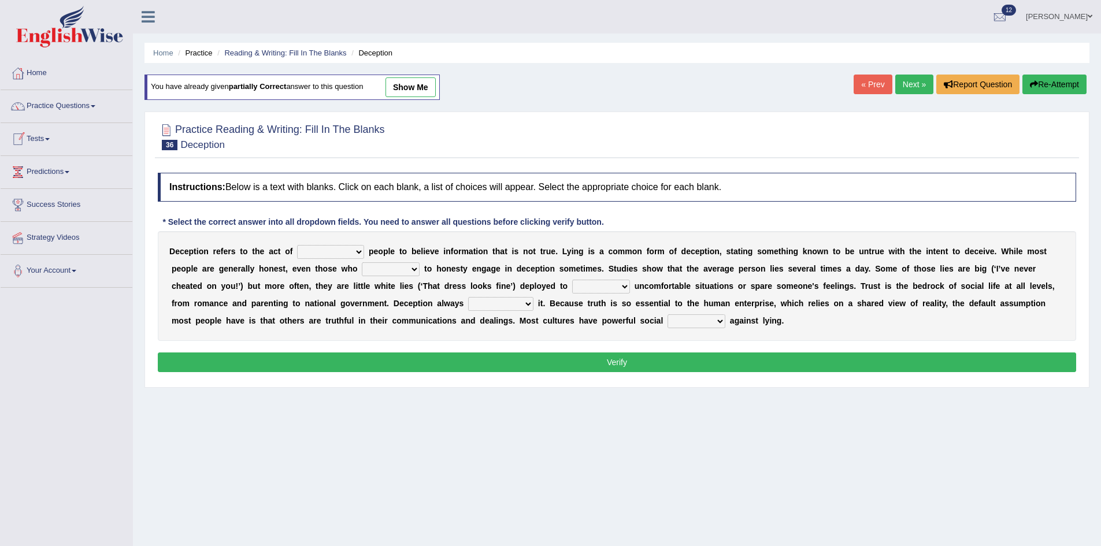
click at [325, 250] on select "discouraging forbidding detecting encouraging" at bounding box center [330, 252] width 67 height 14
select select "encouraging"
click at [297, 245] on select "discouraging forbidding detecting encouraging" at bounding box center [330, 252] width 67 height 14
click at [380, 269] on select "describe prescribe inscribe subscribe" at bounding box center [391, 269] width 58 height 14
select select "subscribe"
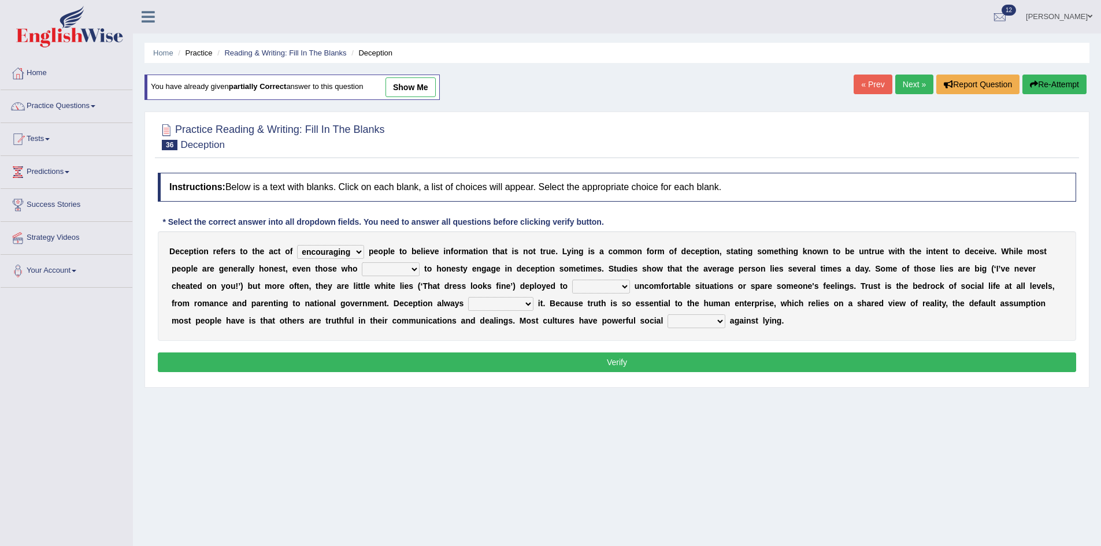
click at [362, 262] on select "describe prescribe inscribe subscribe" at bounding box center [391, 269] width 58 height 14
click at [608, 285] on select "contest illuminate disguise avoid" at bounding box center [601, 287] width 58 height 14
select select "avoid"
click at [572, 280] on select "contest illuminate disguise avoid" at bounding box center [601, 287] width 58 height 14
click at [522, 303] on select "undermines underscores undertakes underwrites" at bounding box center [500, 304] width 65 height 14
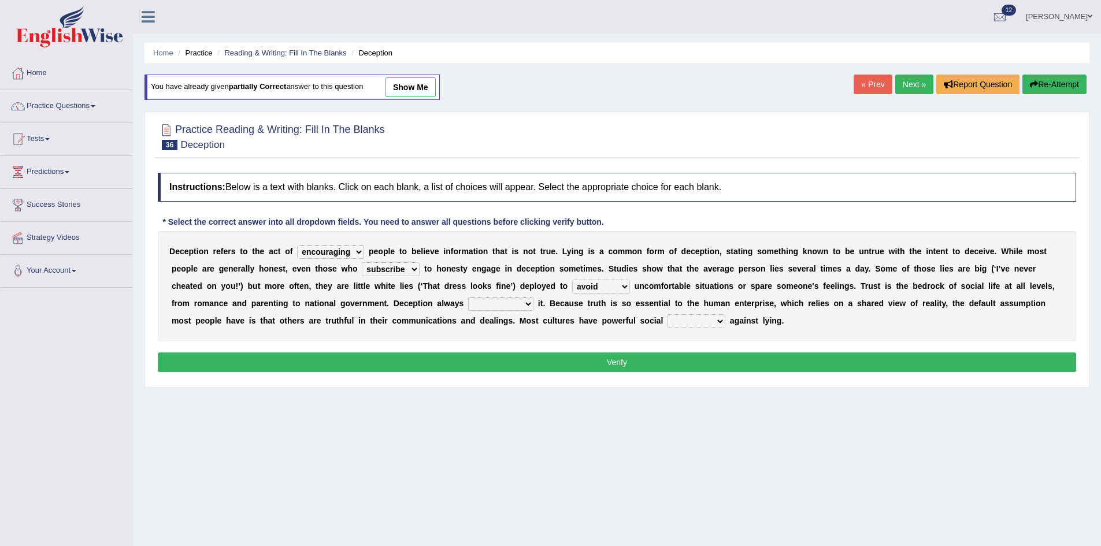
select select "undermines"
click at [468, 297] on select "undermines underscores undertakes underwrites" at bounding box center [500, 304] width 65 height 14
click at [673, 317] on select "ejections sanctions fractions inductions" at bounding box center [696, 321] width 58 height 14
select select "sanctions"
click at [667, 314] on select "ejections sanctions fractions inductions" at bounding box center [696, 321] width 58 height 14
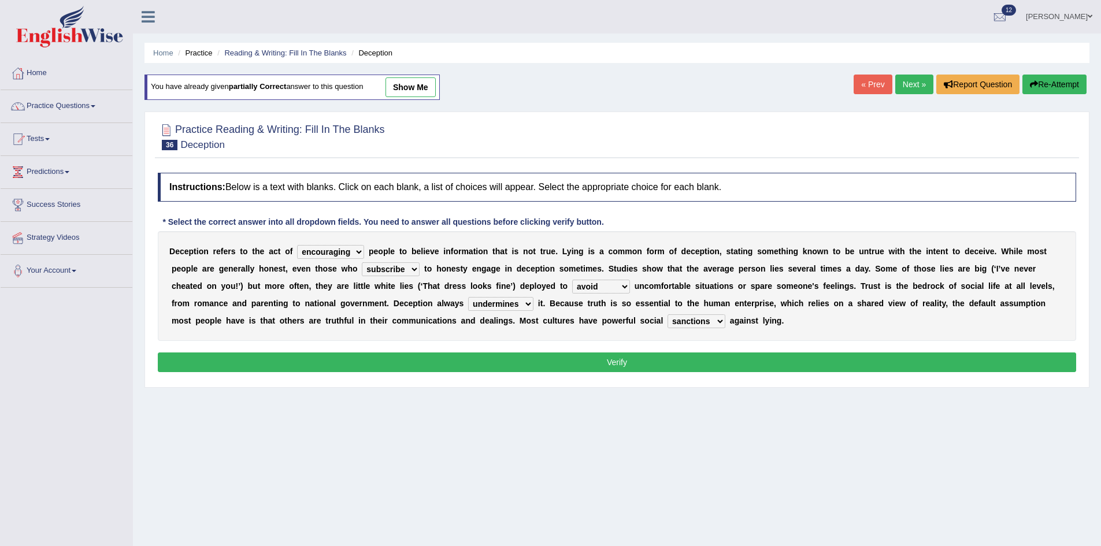
click at [687, 358] on button "Verify" at bounding box center [617, 363] width 918 height 20
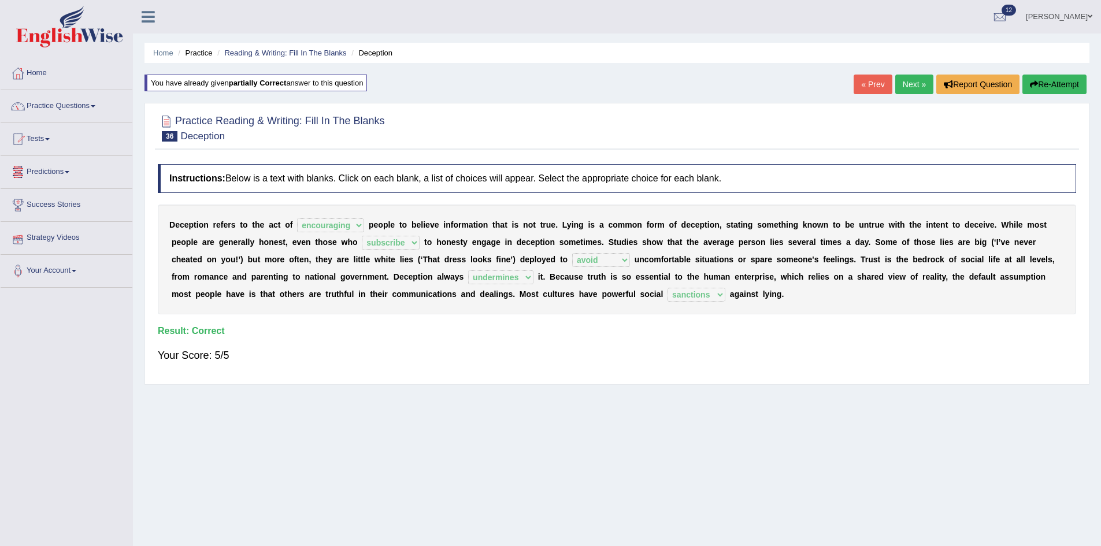
click at [915, 81] on link "Next »" at bounding box center [914, 85] width 38 height 20
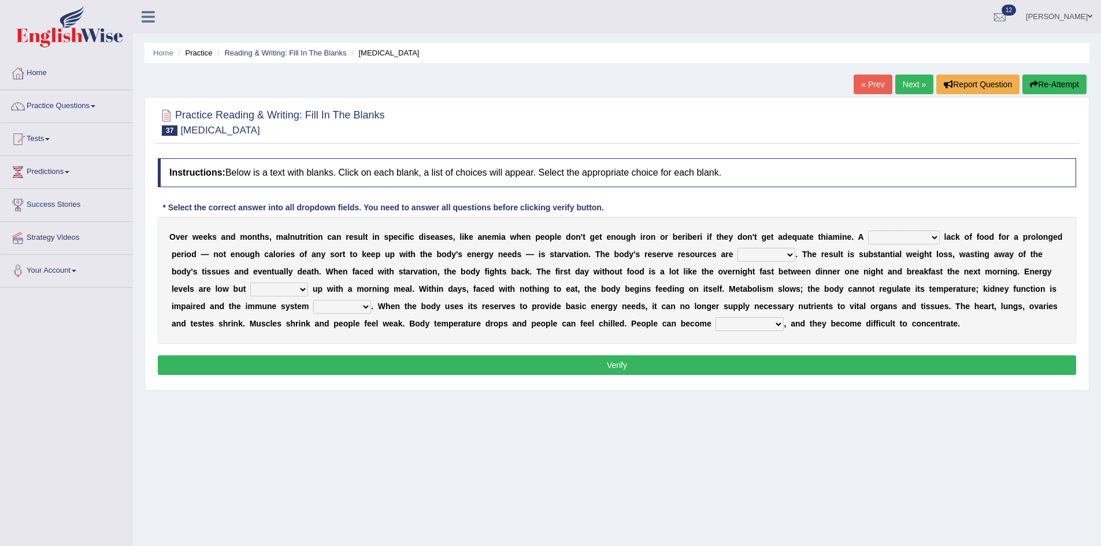
click at [911, 236] on select "severe distinguishing proper distinctive" at bounding box center [904, 238] width 72 height 14
select select "severe"
click at [868, 231] on select "severe distinguishing proper distinctive" at bounding box center [904, 238] width 72 height 14
click at [780, 258] on select "obsoleted depleted pelleted deleted" at bounding box center [766, 255] width 58 height 14
select select "depleted"
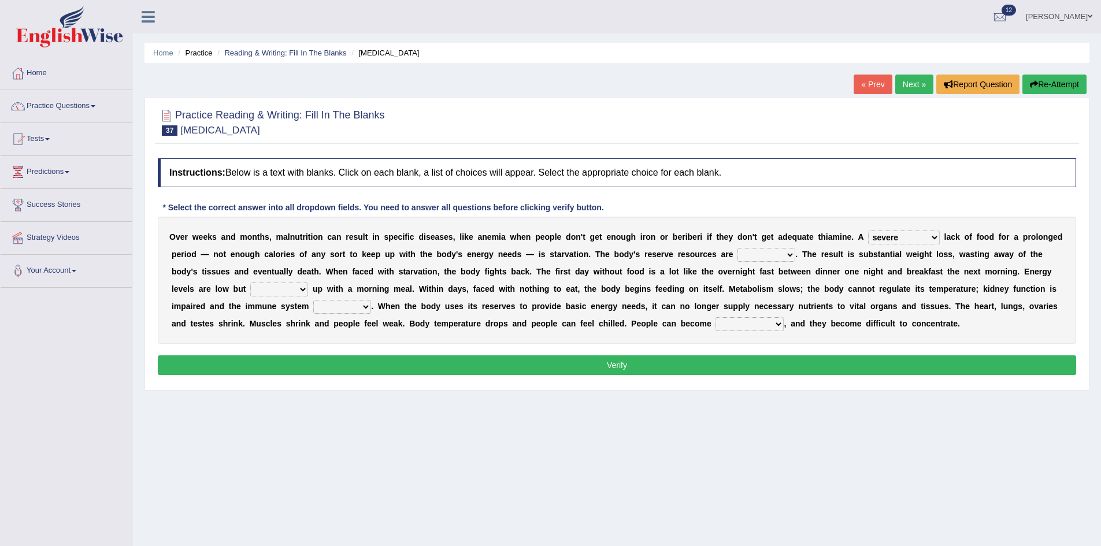
click at [737, 248] on select "obsoleted depleted pelleted deleted" at bounding box center [766, 255] width 58 height 14
click at [296, 288] on select "feed come chill pick" at bounding box center [279, 290] width 58 height 14
select select "pick"
click at [250, 283] on select "feed come chill pick" at bounding box center [279, 290] width 58 height 14
click at [302, 288] on select "feed come chill pick" at bounding box center [279, 290] width 58 height 14
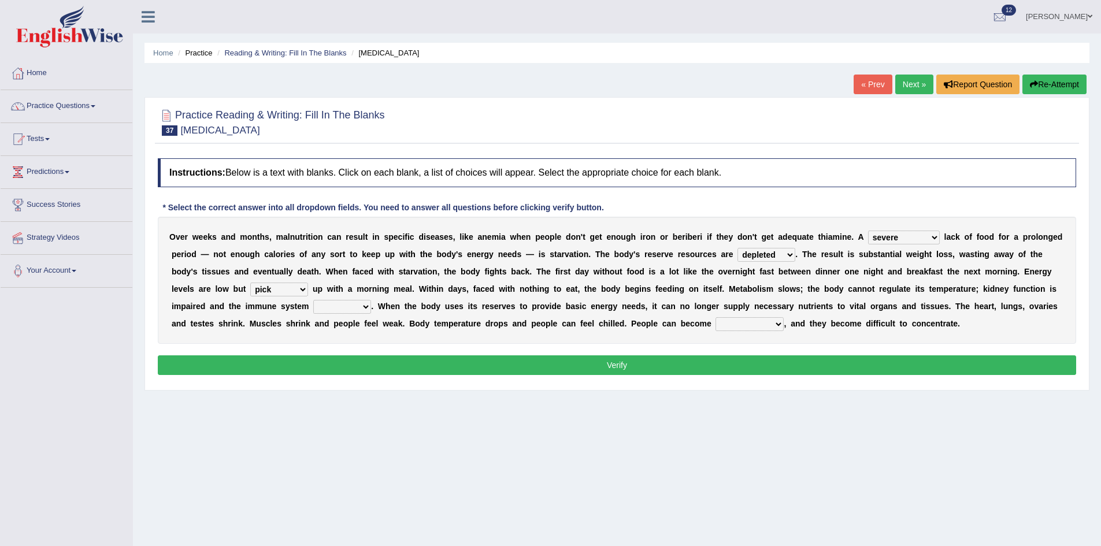
click at [374, 345] on div "Instructions: Below is a text with blanks. Click on each blank, a list of choic…" at bounding box center [617, 269] width 924 height 232
click at [346, 306] on select "deepens deafens weakens surpasses" at bounding box center [342, 307] width 58 height 14
select select "weakens"
click at [313, 300] on select "deepens deafens weakens surpasses" at bounding box center [342, 307] width 58 height 14
click at [771, 317] on select "irritable commutable indisputable transportable" at bounding box center [749, 324] width 68 height 14
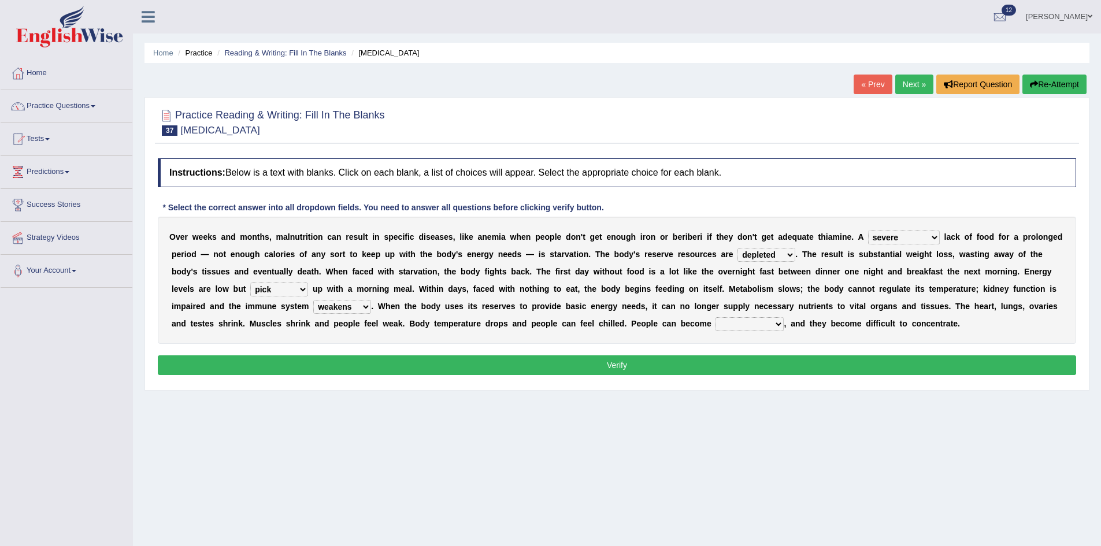
select select "irritable"
click at [715, 317] on select "irritable commutable indisputable transportable" at bounding box center [749, 324] width 68 height 14
click at [715, 359] on button "Verify" at bounding box center [617, 365] width 918 height 20
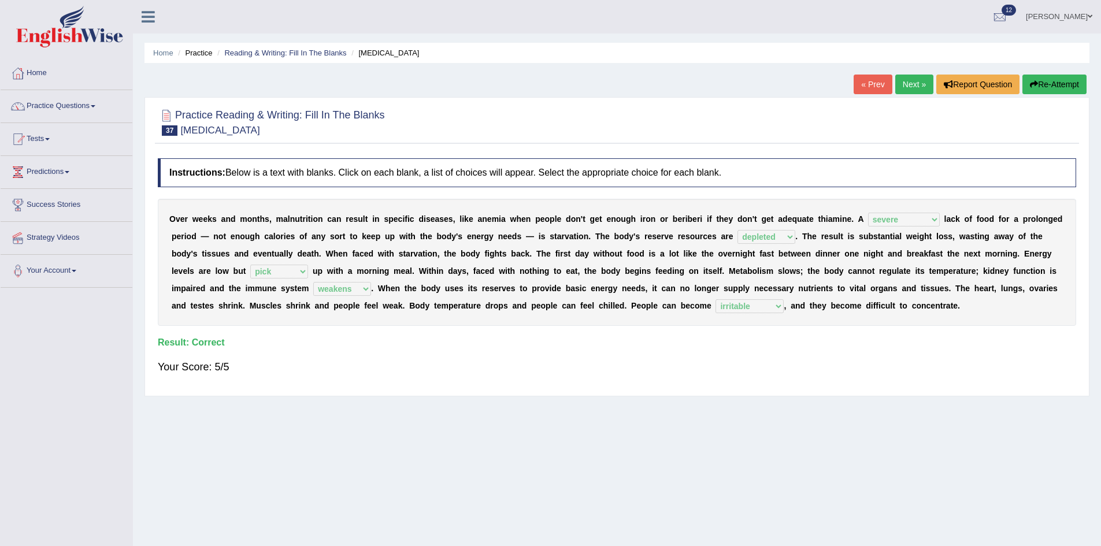
click at [911, 85] on link "Next »" at bounding box center [914, 85] width 38 height 20
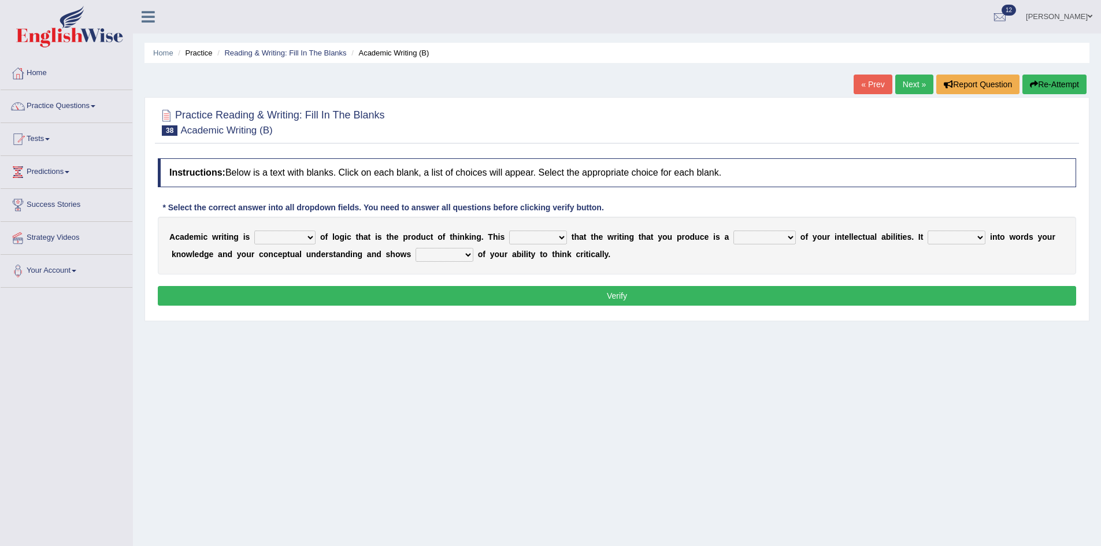
click at [288, 241] on select "expectation entitlement expression exchange" at bounding box center [284, 238] width 61 height 14
select select "expression"
click at [254, 231] on select "expectation entitlement expression exchange" at bounding box center [284, 238] width 61 height 14
click at [545, 240] on select "means questions stipulates answers" at bounding box center [538, 238] width 58 height 14
select select "means"
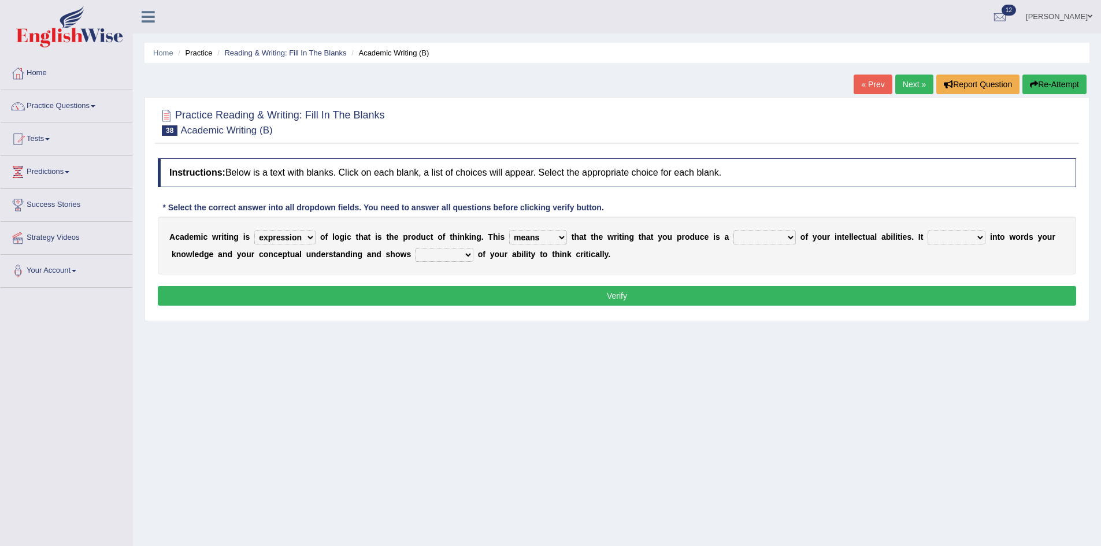
click at [509, 231] on select "means questions stipulates answers" at bounding box center [538, 238] width 58 height 14
click at [776, 239] on select "redundancy mission credit reflection" at bounding box center [764, 238] width 62 height 14
select select "reflection"
click at [733, 231] on select "redundancy mission credit reflection" at bounding box center [764, 238] width 62 height 14
click at [966, 240] on select "enriches shows allows puts" at bounding box center [957, 238] width 58 height 14
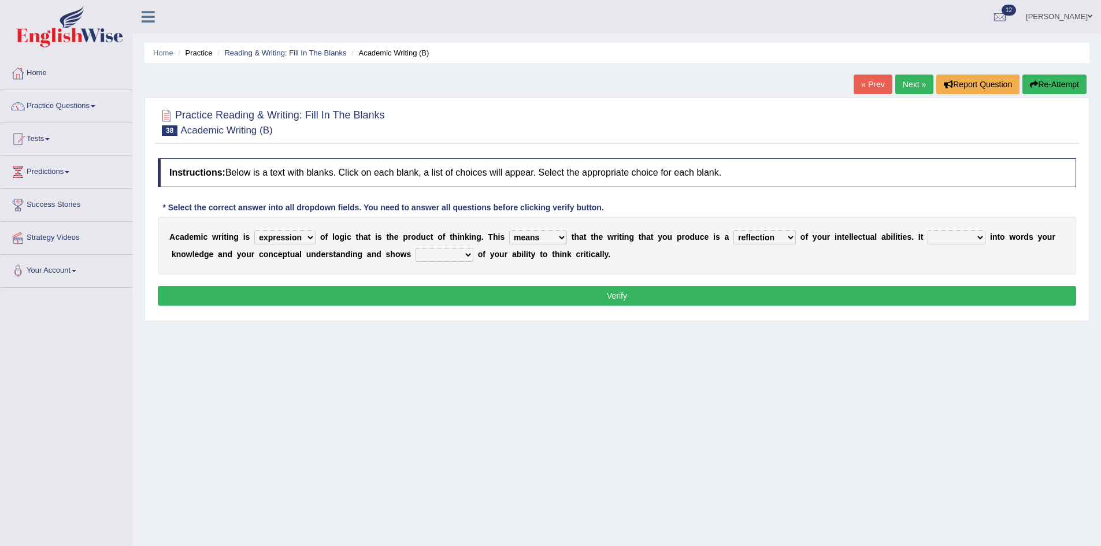
select select "puts"
click at [928, 231] on select "enriches shows allows puts" at bounding box center [957, 238] width 58 height 14
click at [450, 253] on select "hassle excuse capacity evidence" at bounding box center [444, 255] width 58 height 14
select select "capacity"
click at [415, 248] on select "hassle excuse capacity evidence" at bounding box center [444, 255] width 58 height 14
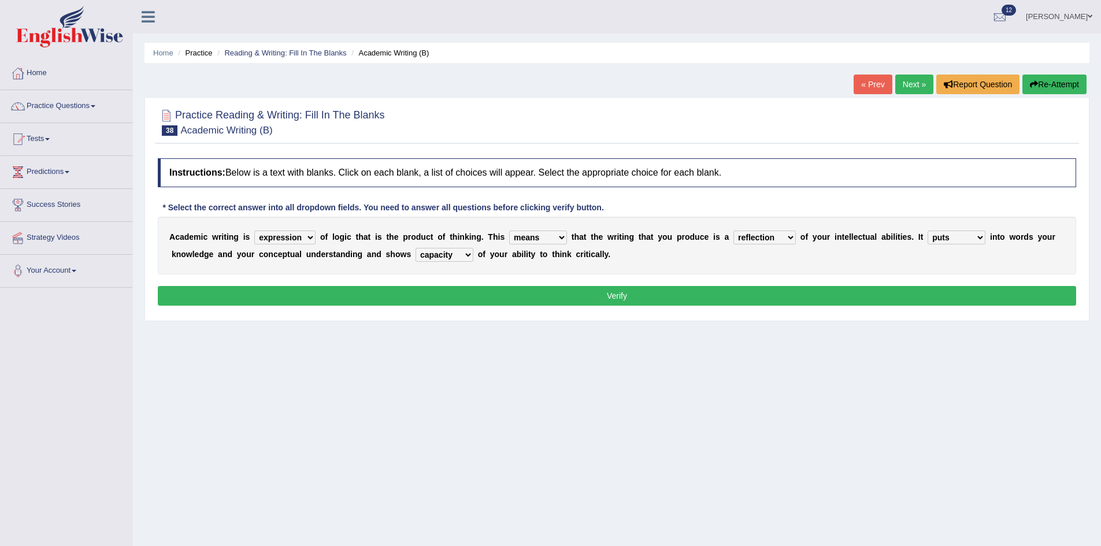
click at [506, 291] on button "Verify" at bounding box center [617, 296] width 918 height 20
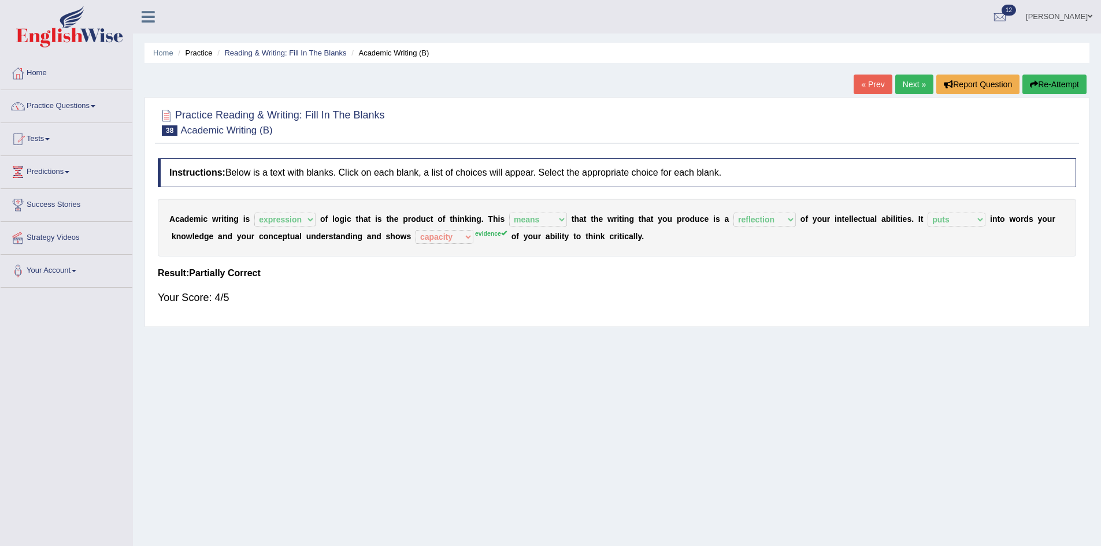
click at [1059, 83] on button "Re-Attempt" at bounding box center [1054, 85] width 64 height 20
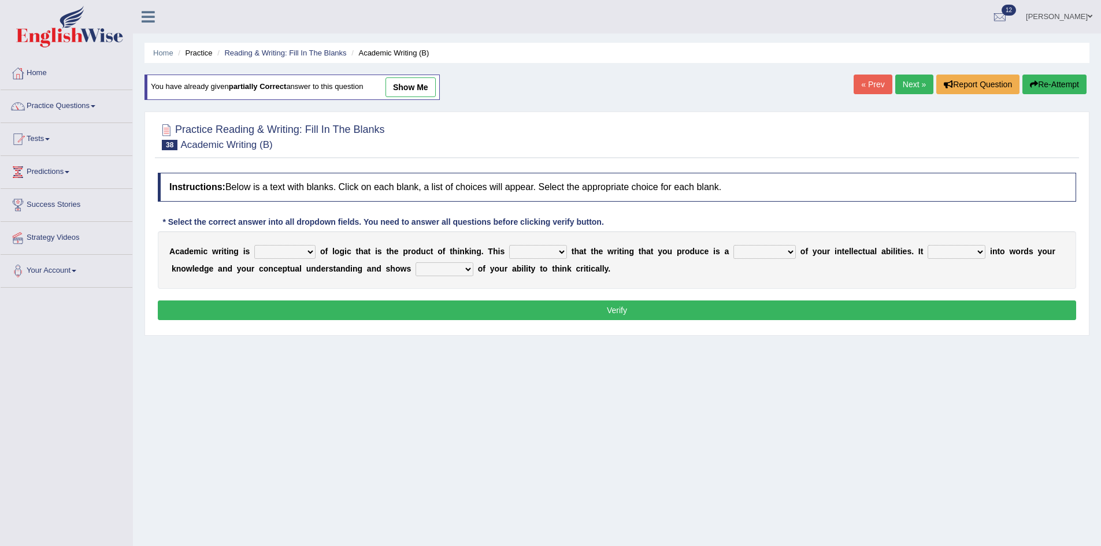
click at [274, 251] on select "expectation entitlement expression exchange" at bounding box center [284, 252] width 61 height 14
select select "expression"
click at [254, 245] on select "expectation entitlement expression exchange" at bounding box center [284, 252] width 61 height 14
click at [545, 252] on select "means questions stipulates answers" at bounding box center [538, 252] width 58 height 14
select select "means"
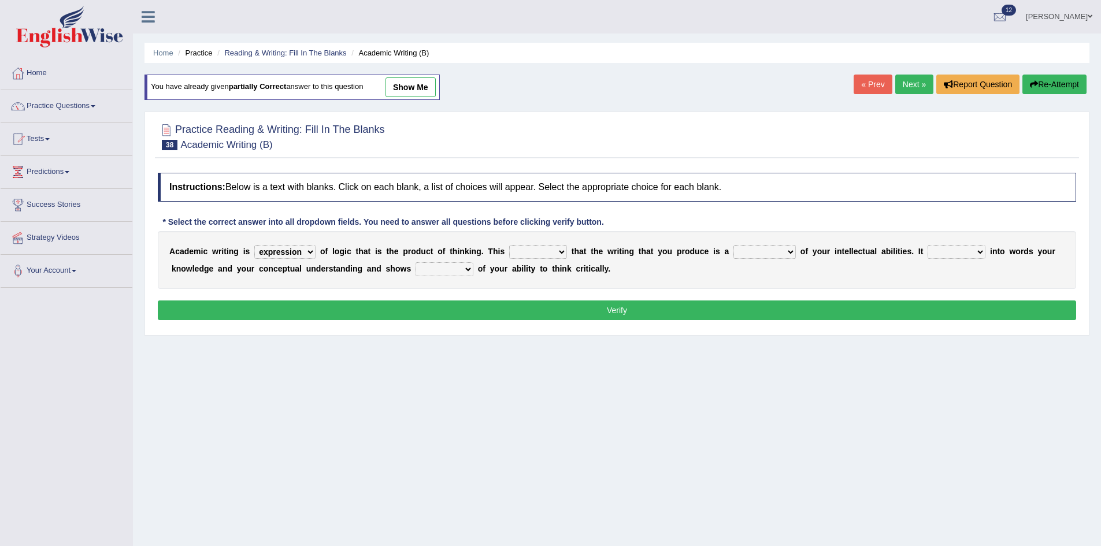
click at [509, 245] on select "means questions stipulates answers" at bounding box center [538, 252] width 58 height 14
click at [754, 255] on select "redundancy mission credit reflection" at bounding box center [764, 252] width 62 height 14
select select "reflection"
click at [733, 245] on select "redundancy mission credit reflection" at bounding box center [764, 252] width 62 height 14
click at [951, 253] on select "enriches shows allows puts" at bounding box center [957, 252] width 58 height 14
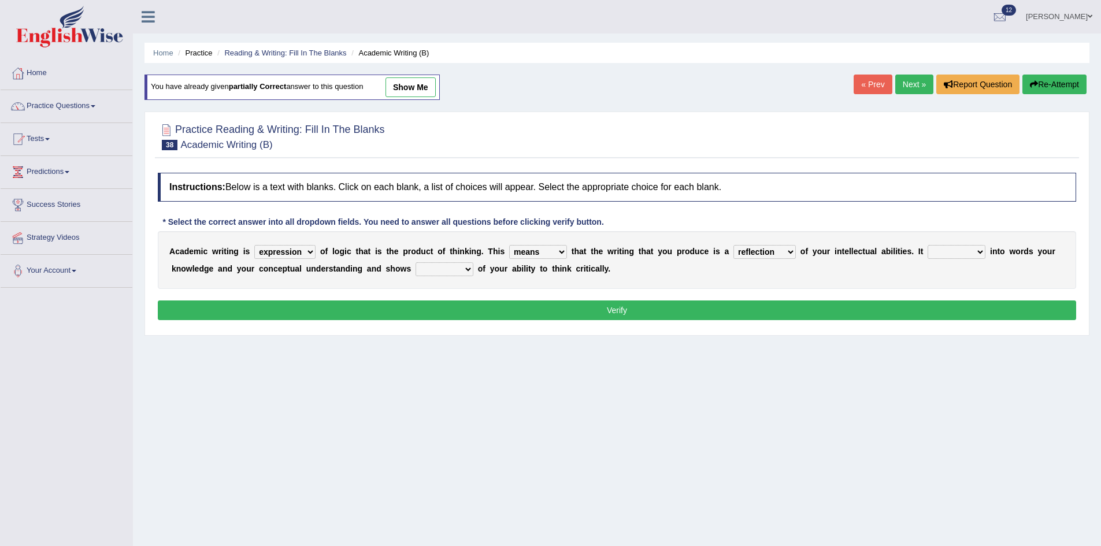
select select "puts"
click at [928, 245] on select "enriches shows allows puts" at bounding box center [957, 252] width 58 height 14
click at [442, 269] on select "hassle excuse capacity evidence" at bounding box center [444, 269] width 58 height 14
select select "evidence"
click at [415, 262] on select "hassle excuse capacity evidence" at bounding box center [444, 269] width 58 height 14
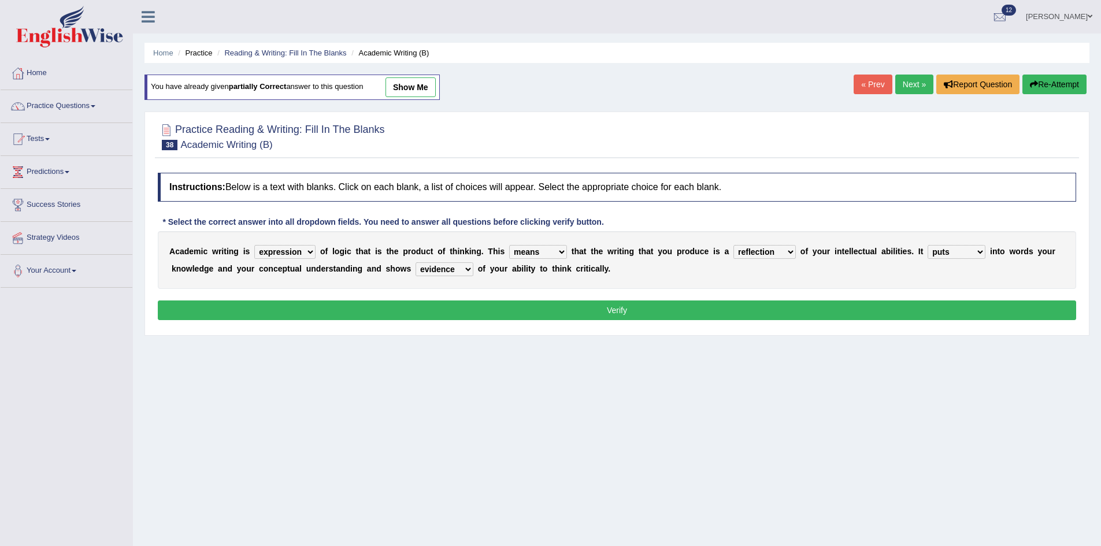
click at [494, 309] on button "Verify" at bounding box center [617, 310] width 918 height 20
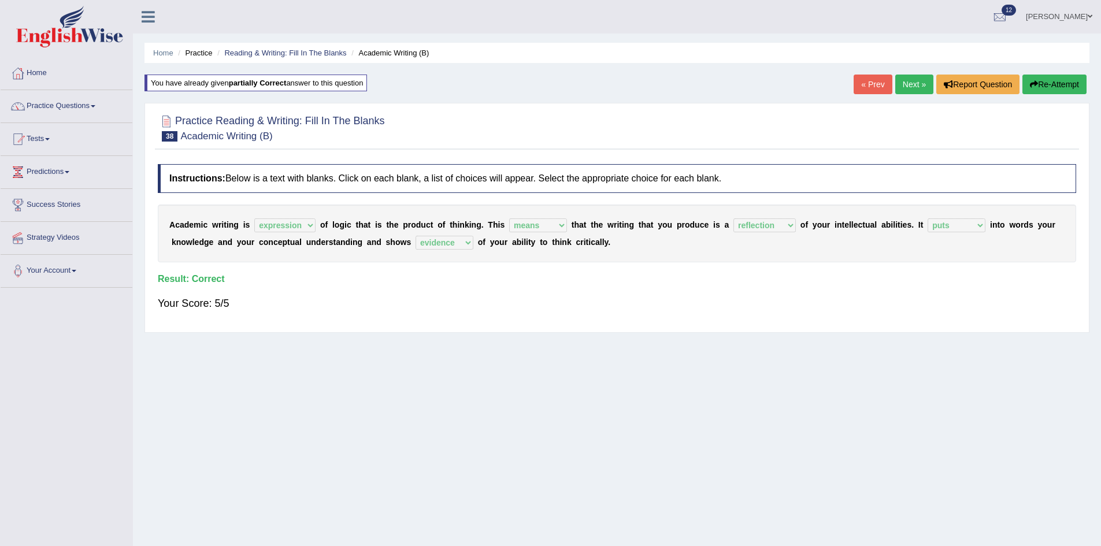
drag, startPoint x: 911, startPoint y: 77, endPoint x: 906, endPoint y: 87, distance: 10.3
click at [911, 78] on link "Next »" at bounding box center [914, 85] width 38 height 20
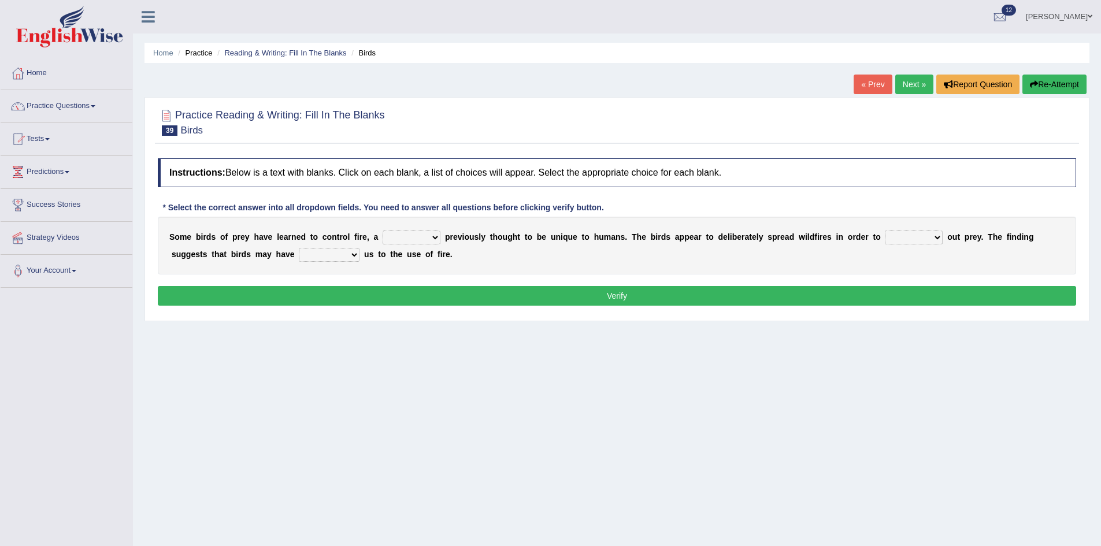
click at [433, 237] on select "question profile tale skill" at bounding box center [412, 238] width 58 height 14
select select "skill"
click at [383, 231] on select "question profile tale skill" at bounding box center [412, 238] width 58 height 14
click at [921, 236] on select "prevent limit span flush" at bounding box center [914, 238] width 58 height 14
select select "prevent"
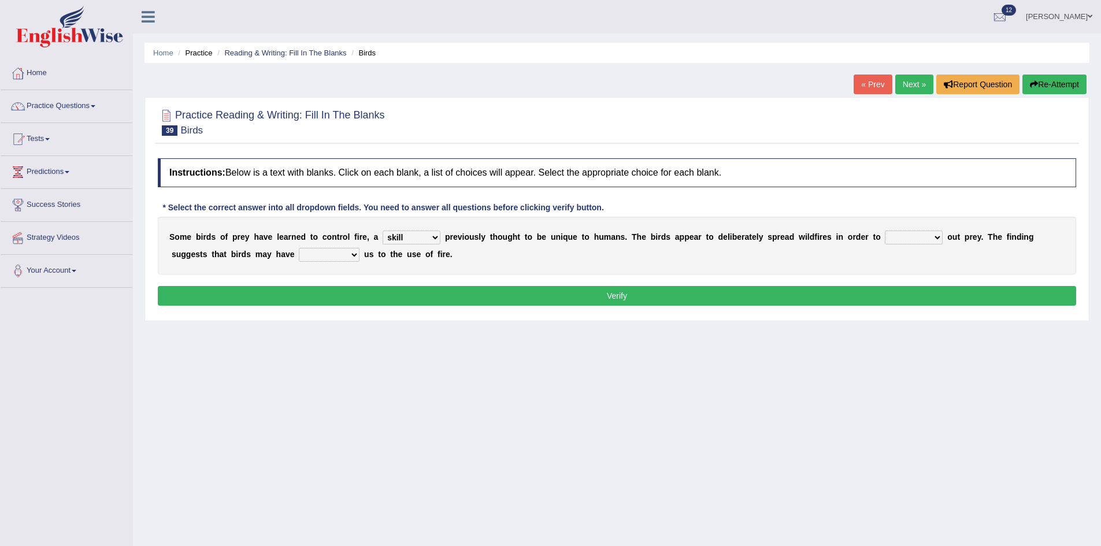
click at [885, 231] on select "prevent limit span flush" at bounding box center [914, 238] width 58 height 14
click at [340, 257] on select "prophesied beaten transmitted forced" at bounding box center [329, 255] width 61 height 14
select select "beaten"
click at [299, 248] on select "prophesied beaten transmitted forced" at bounding box center [329, 255] width 61 height 14
click at [463, 298] on button "Verify" at bounding box center [617, 296] width 918 height 20
